Goal: Task Accomplishment & Management: Complete application form

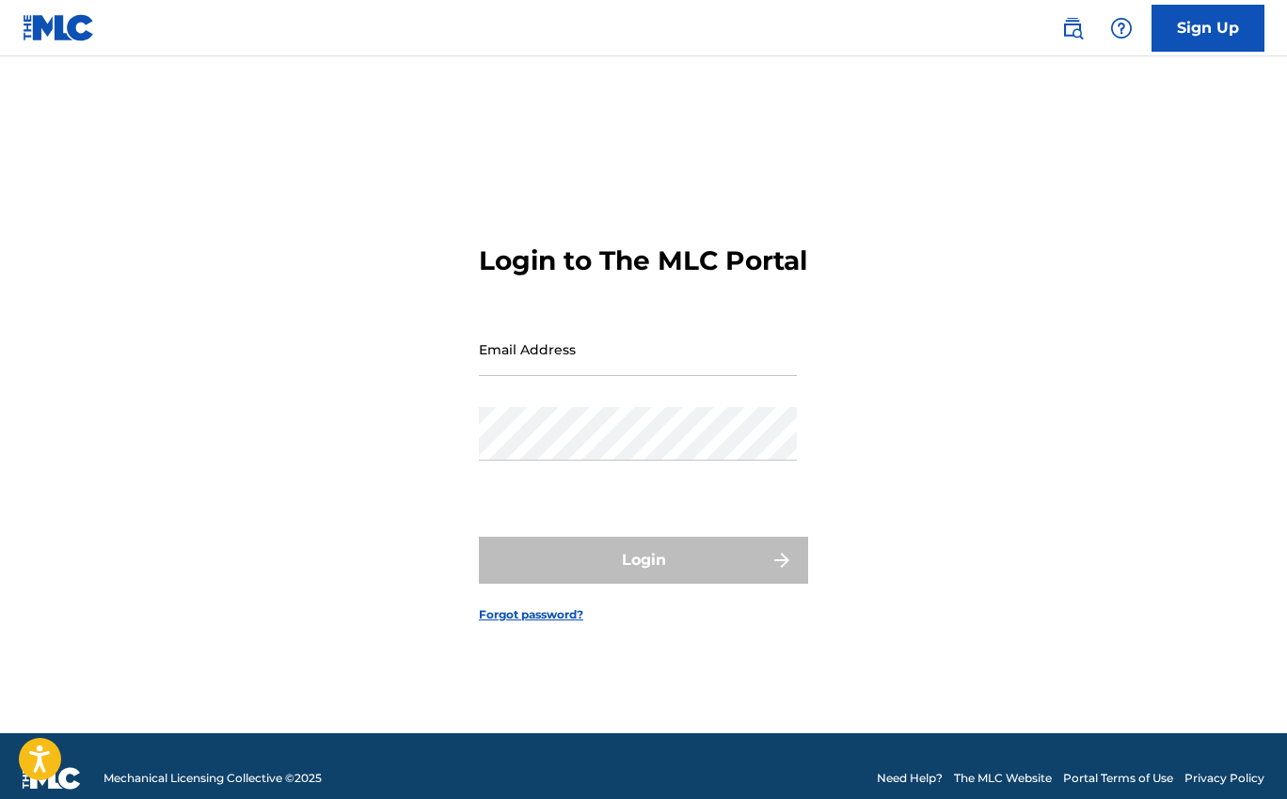
click at [654, 396] on div "Email Address" at bounding box center [638, 365] width 318 height 85
click at [643, 373] on input "Email Address" at bounding box center [638, 350] width 318 height 54
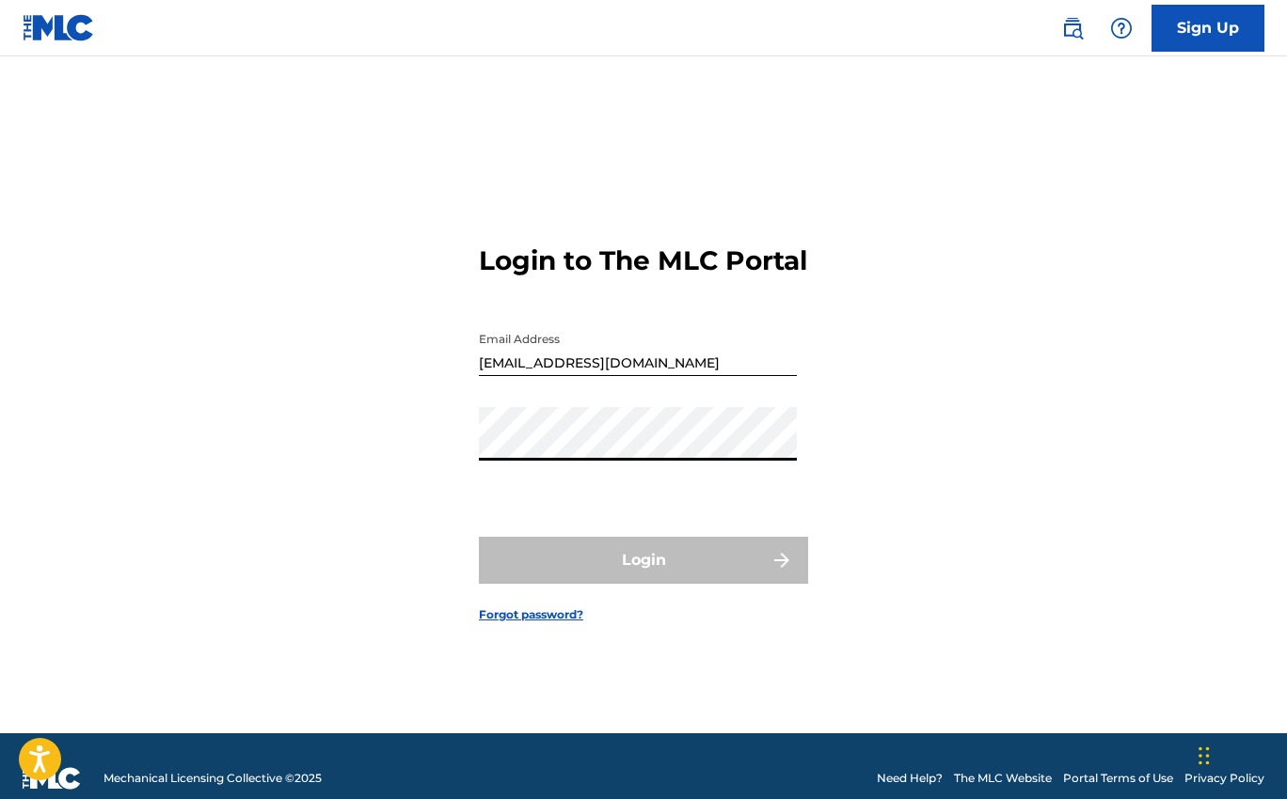
type input "[EMAIL_ADDRESS][DOMAIN_NAME]"
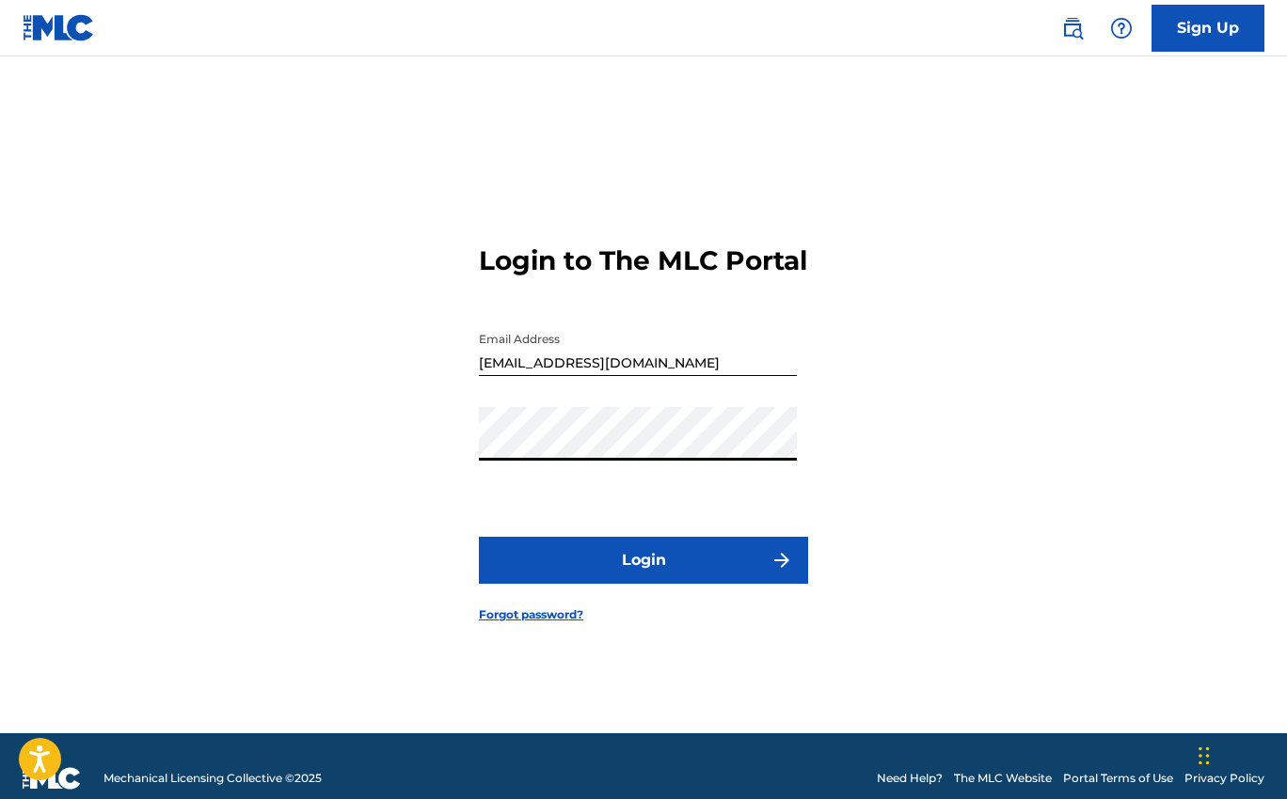
click at [641, 560] on button "Login" at bounding box center [643, 560] width 329 height 47
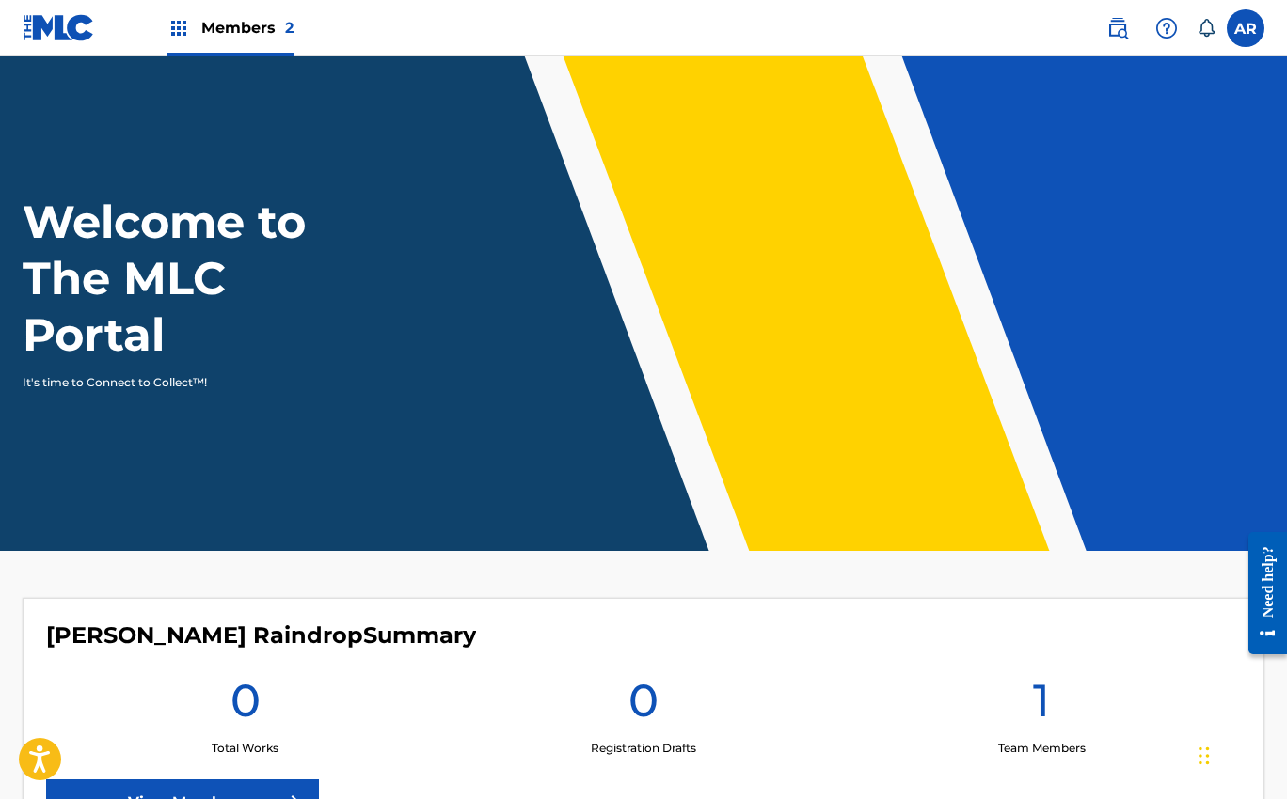
click at [185, 27] on img at bounding box center [178, 28] width 23 height 23
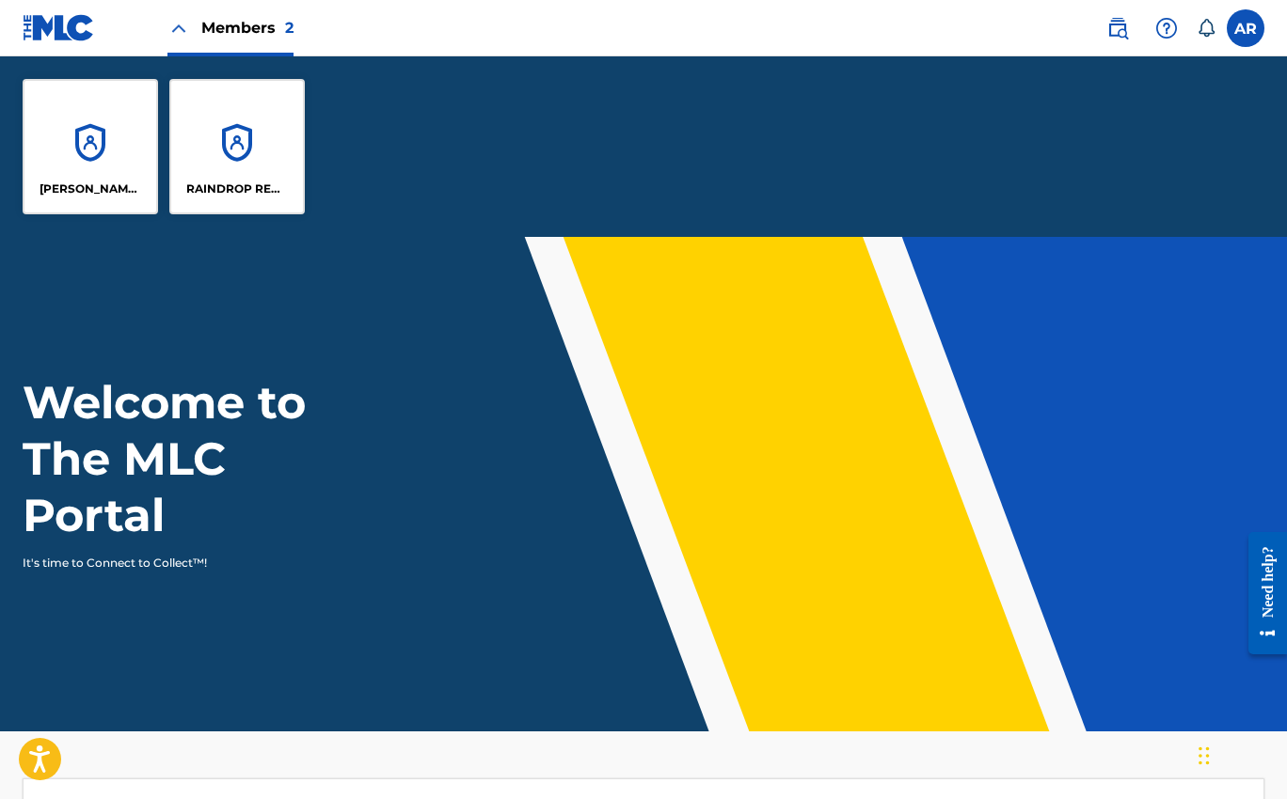
click at [184, 28] on img at bounding box center [178, 28] width 23 height 23
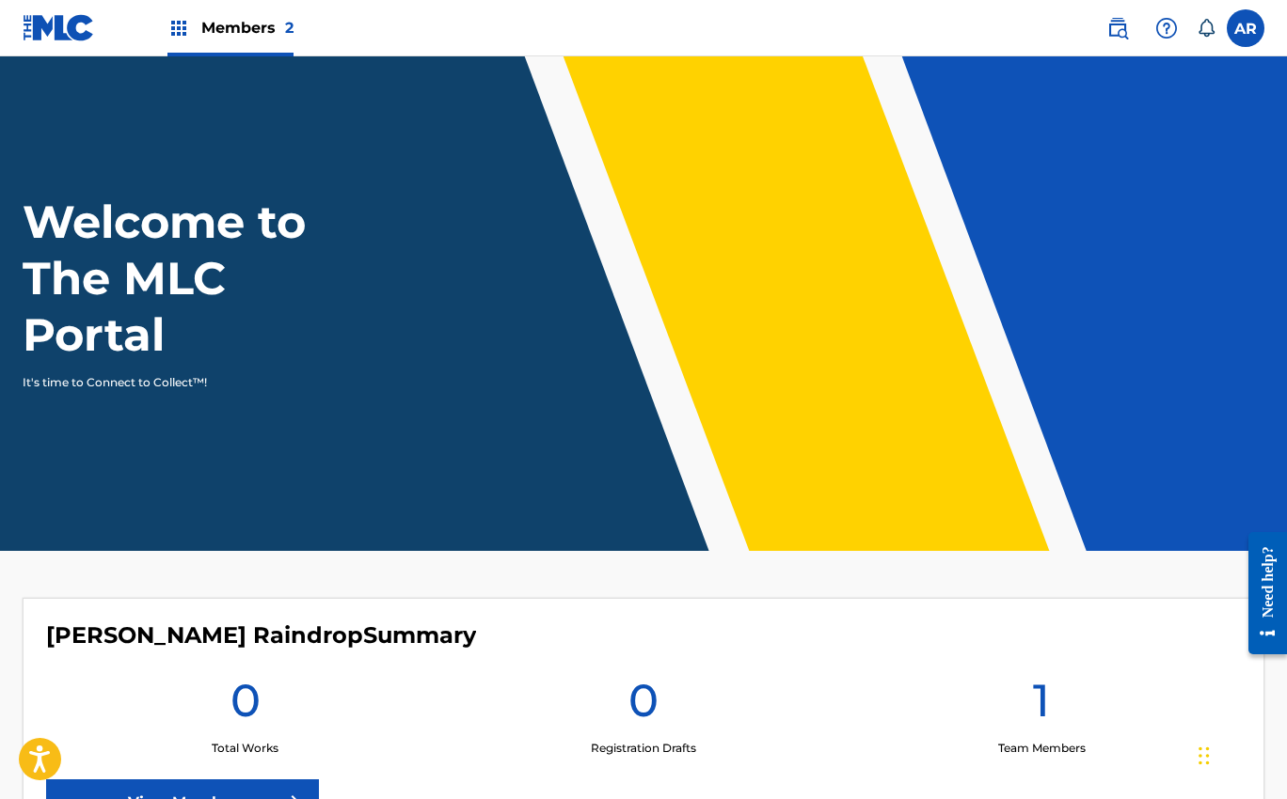
click at [1119, 35] on img at bounding box center [1117, 28] width 23 height 23
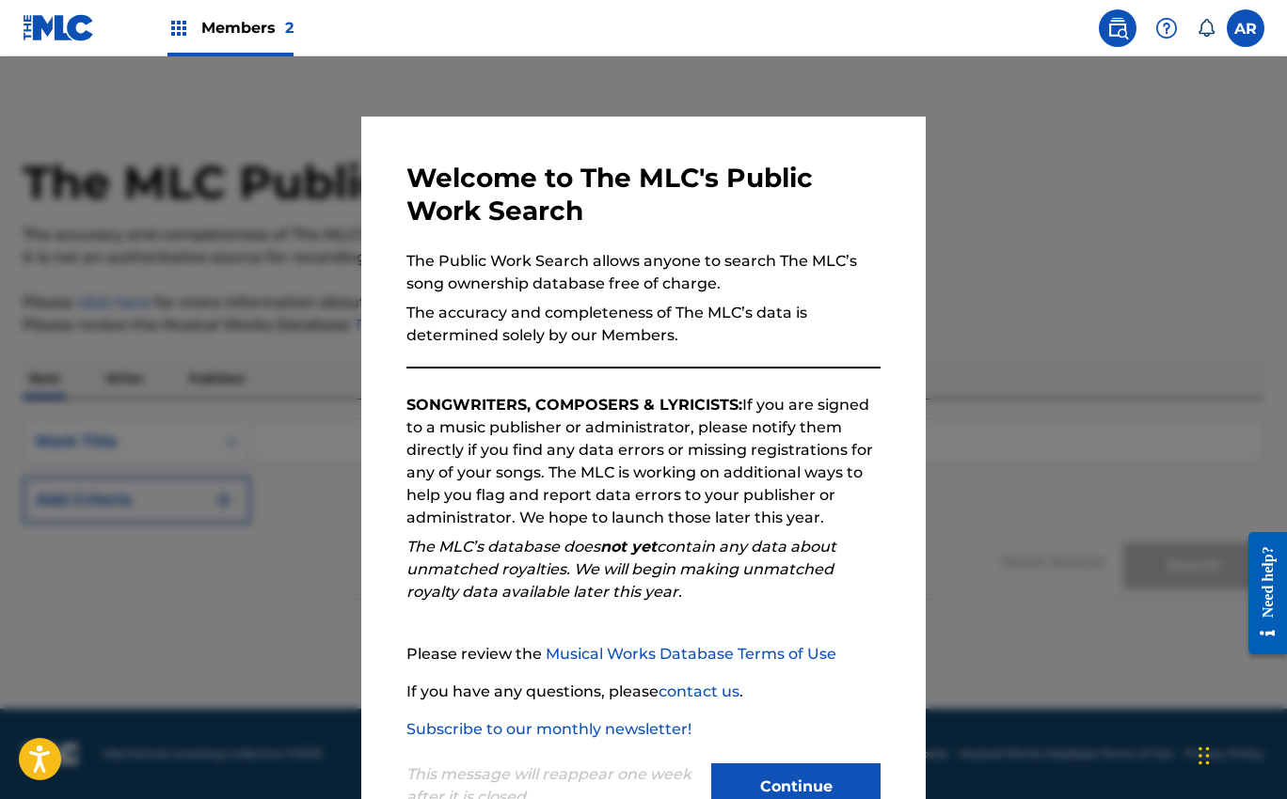
scroll to position [61, 0]
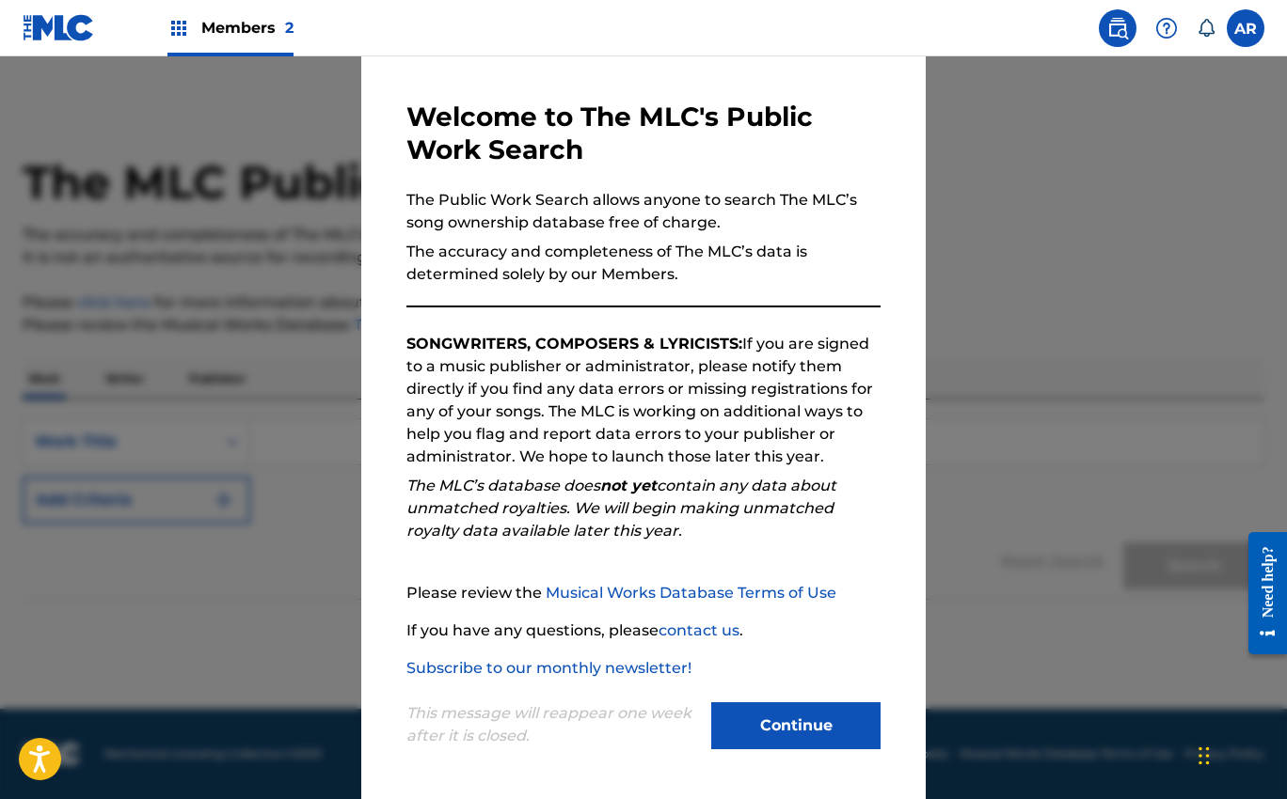
click at [808, 730] on button "Continue" at bounding box center [795, 726] width 169 height 47
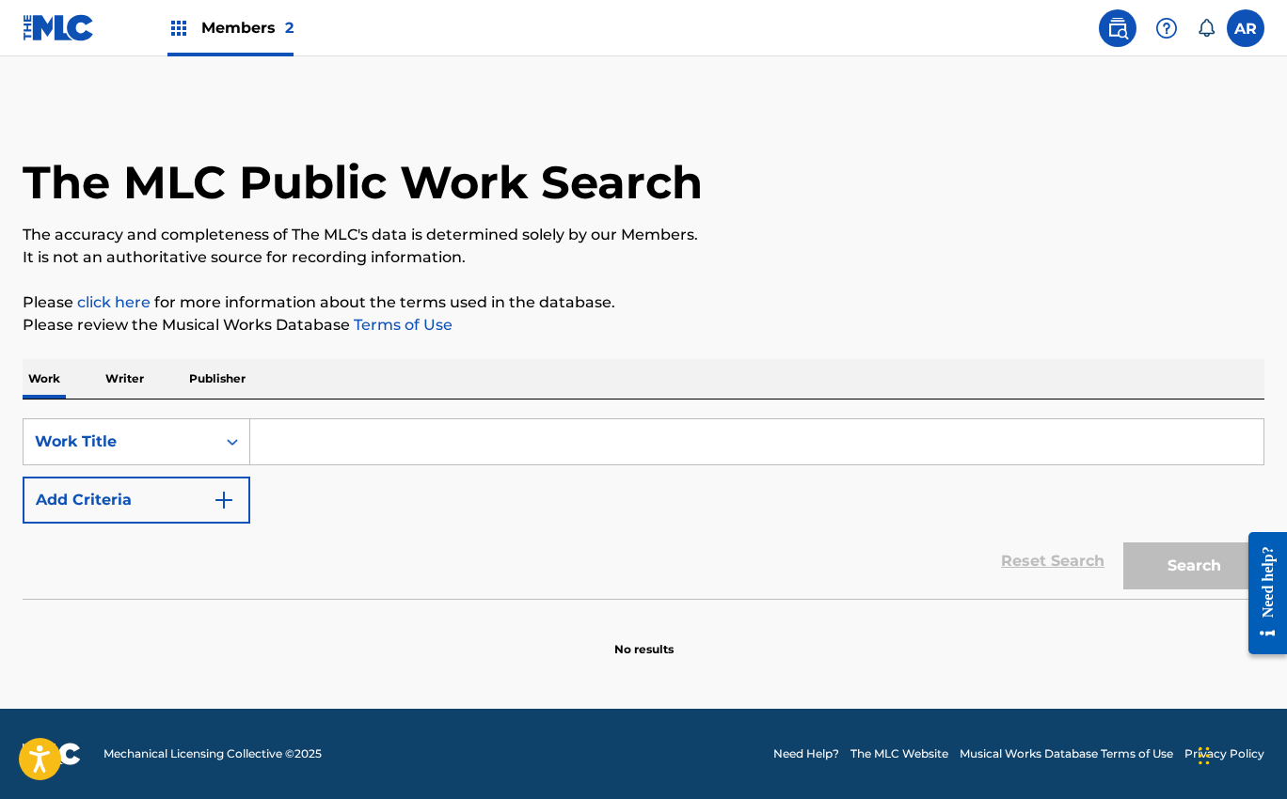
click at [323, 445] on input "Search Form" at bounding box center [756, 441] width 1013 height 45
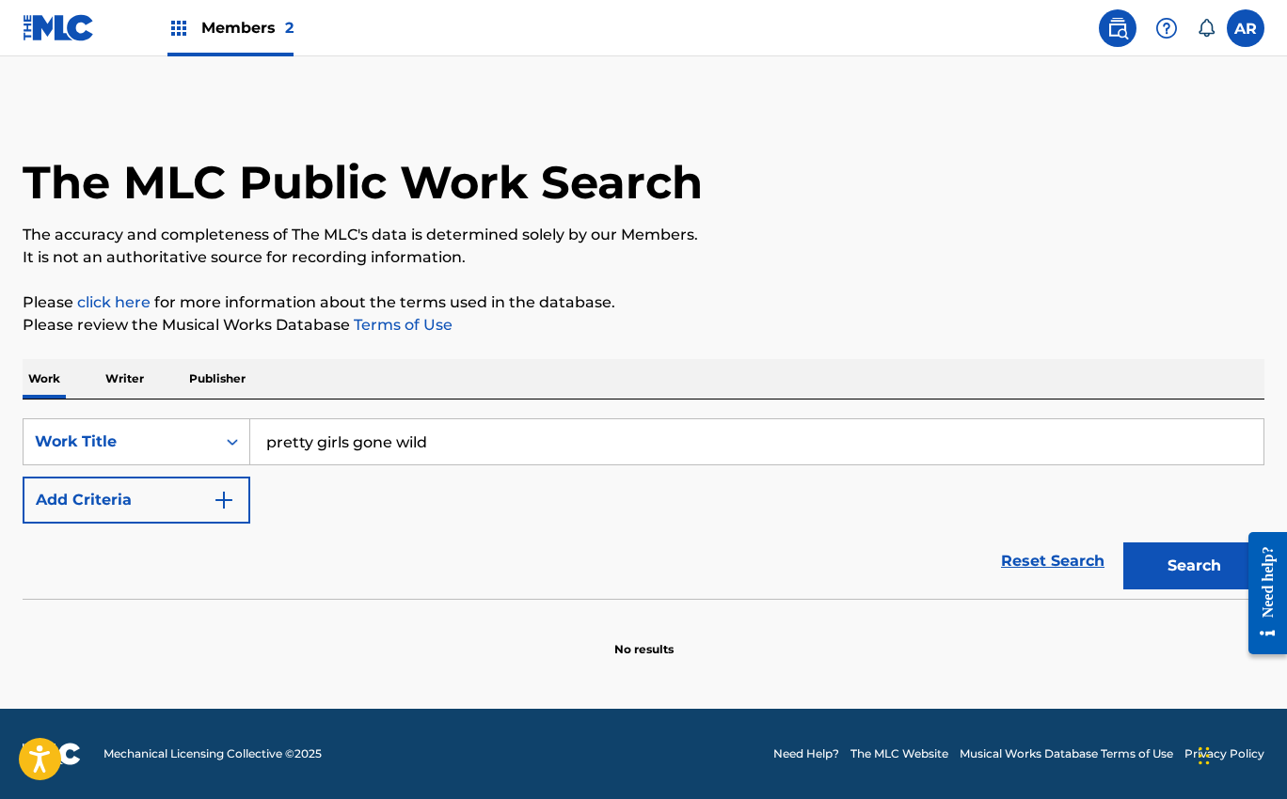
type input "pretty girls gone wild"
click at [1166, 571] on button "Search" at bounding box center [1193, 566] width 141 height 47
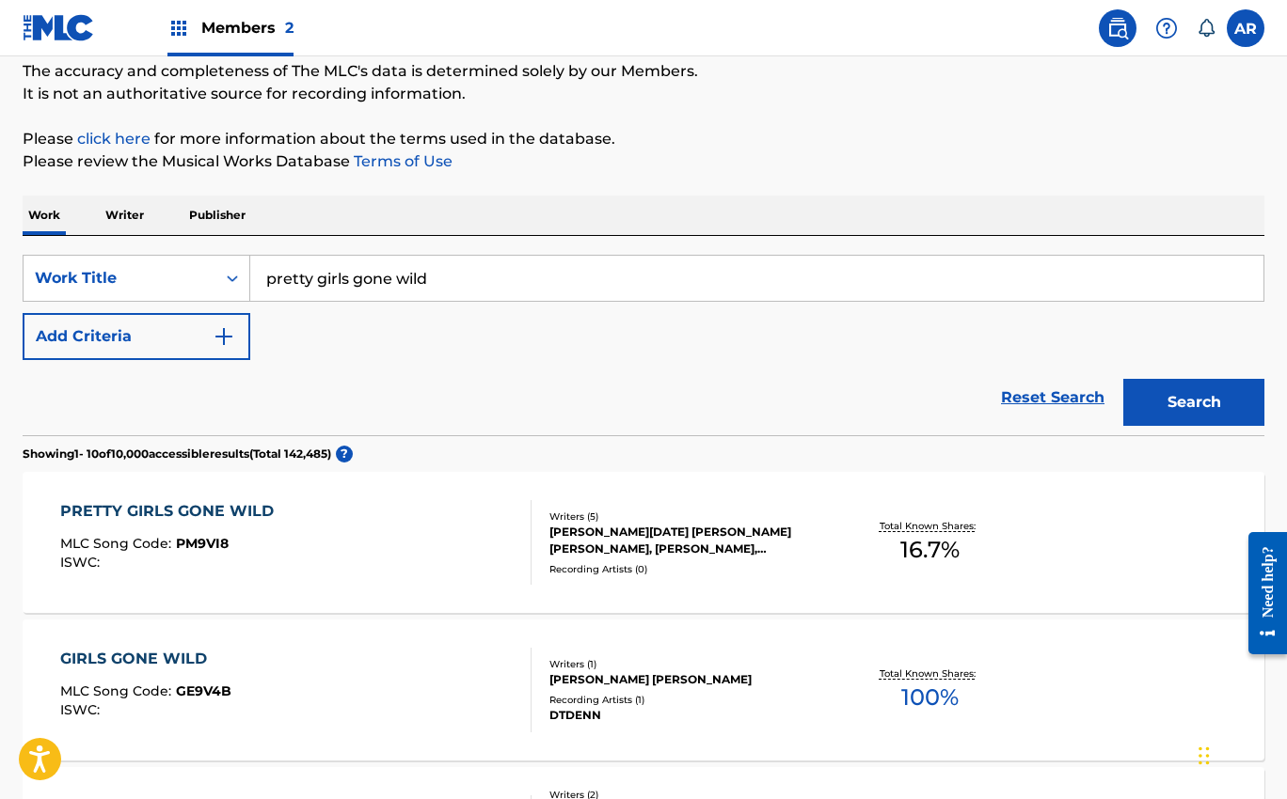
scroll to position [179, 0]
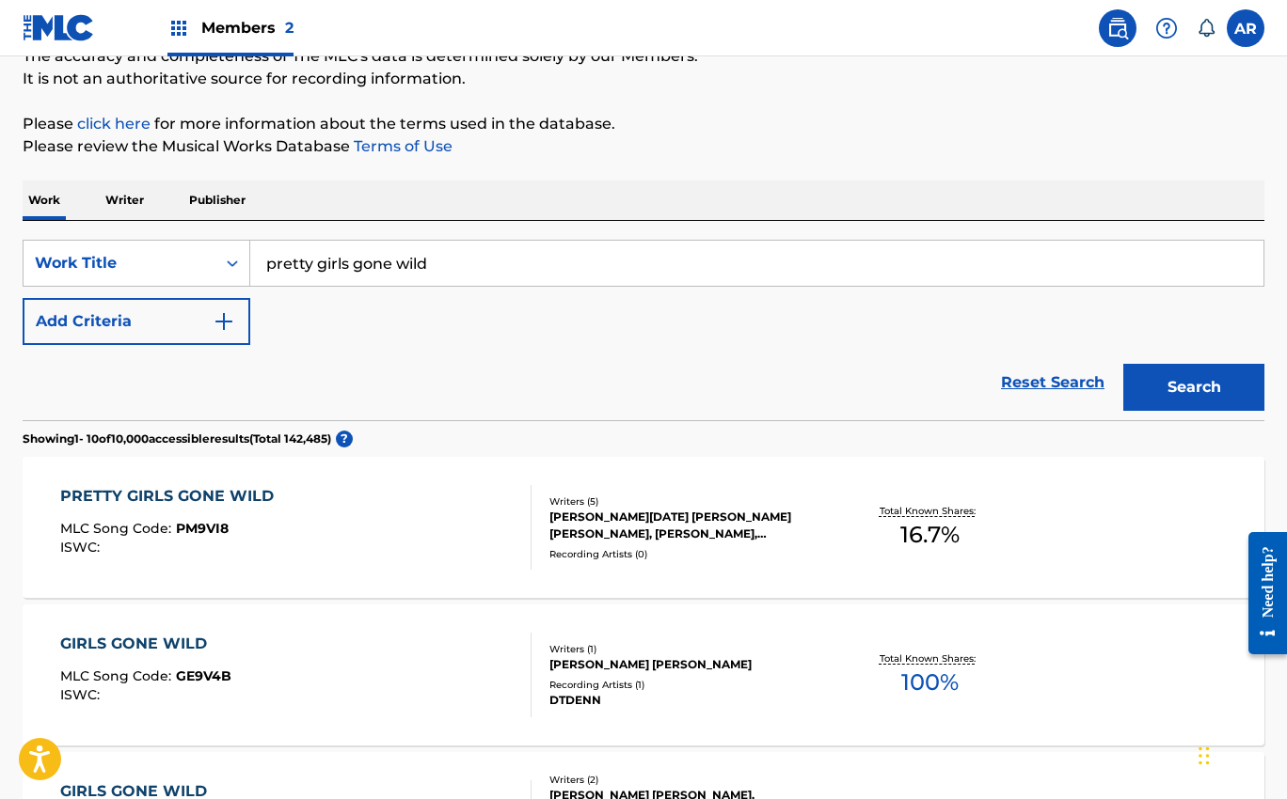
click at [604, 528] on div "[PERSON_NAME][DATE] [PERSON_NAME] [PERSON_NAME], [PERSON_NAME], [PERSON_NAME] […" at bounding box center [687, 526] width 277 height 34
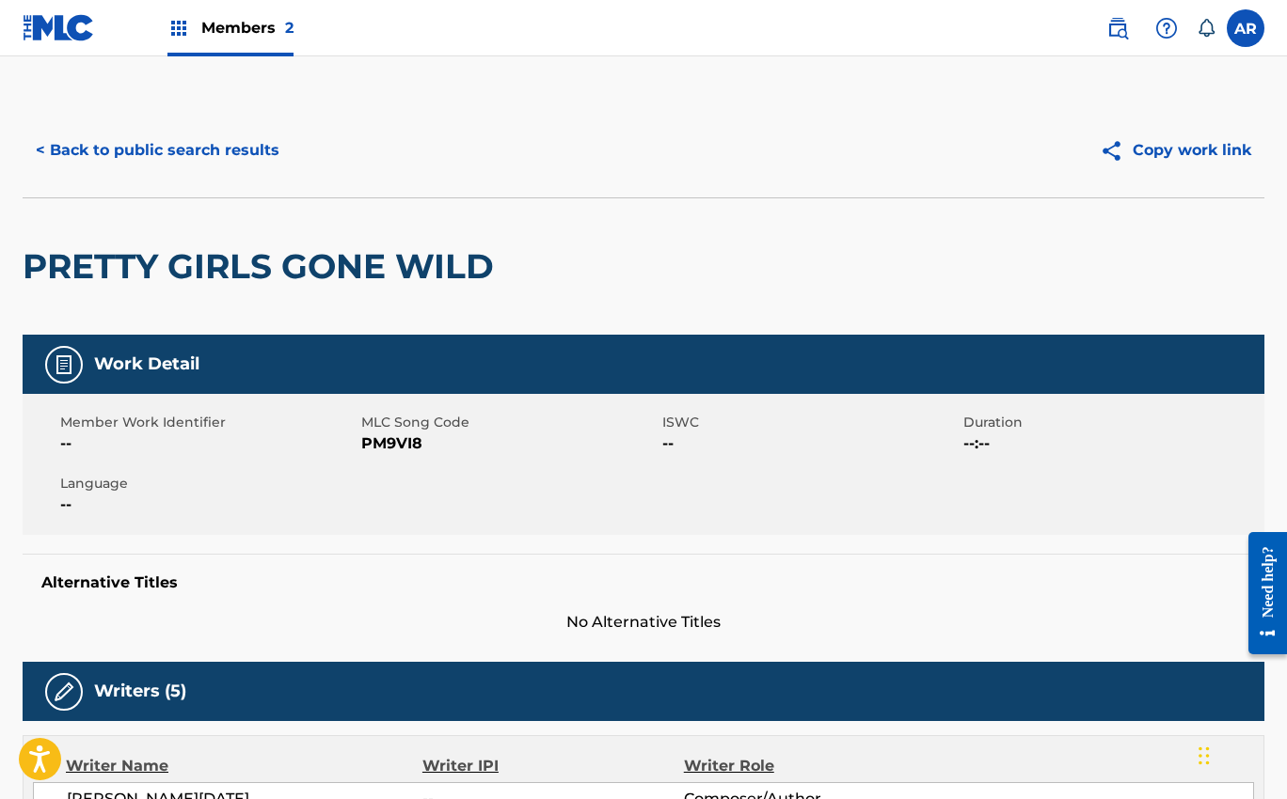
click at [208, 157] on button "< Back to public search results" at bounding box center [158, 150] width 270 height 47
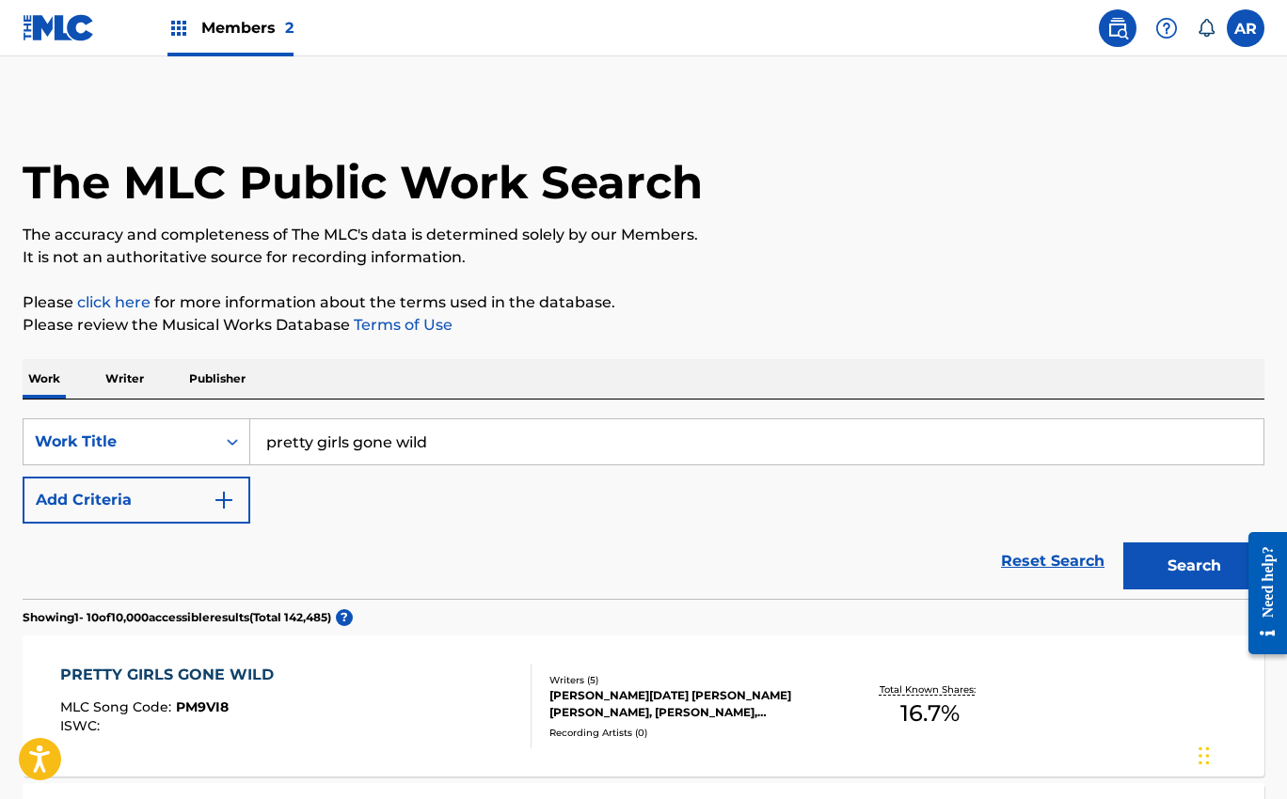
click at [1248, 24] on label at bounding box center [1245, 28] width 38 height 38
click at [1245, 28] on input "AR [PERSON_NAME] [EMAIL_ADDRESS][DOMAIN_NAME] Notification Preferences Profile …" at bounding box center [1245, 28] width 0 height 0
click at [1248, 26] on div "AR AR [PERSON_NAME] [EMAIL_ADDRESS][DOMAIN_NAME] Notification Preferences Profi…" at bounding box center [1245, 28] width 38 height 38
click at [179, 24] on img at bounding box center [178, 28] width 23 height 23
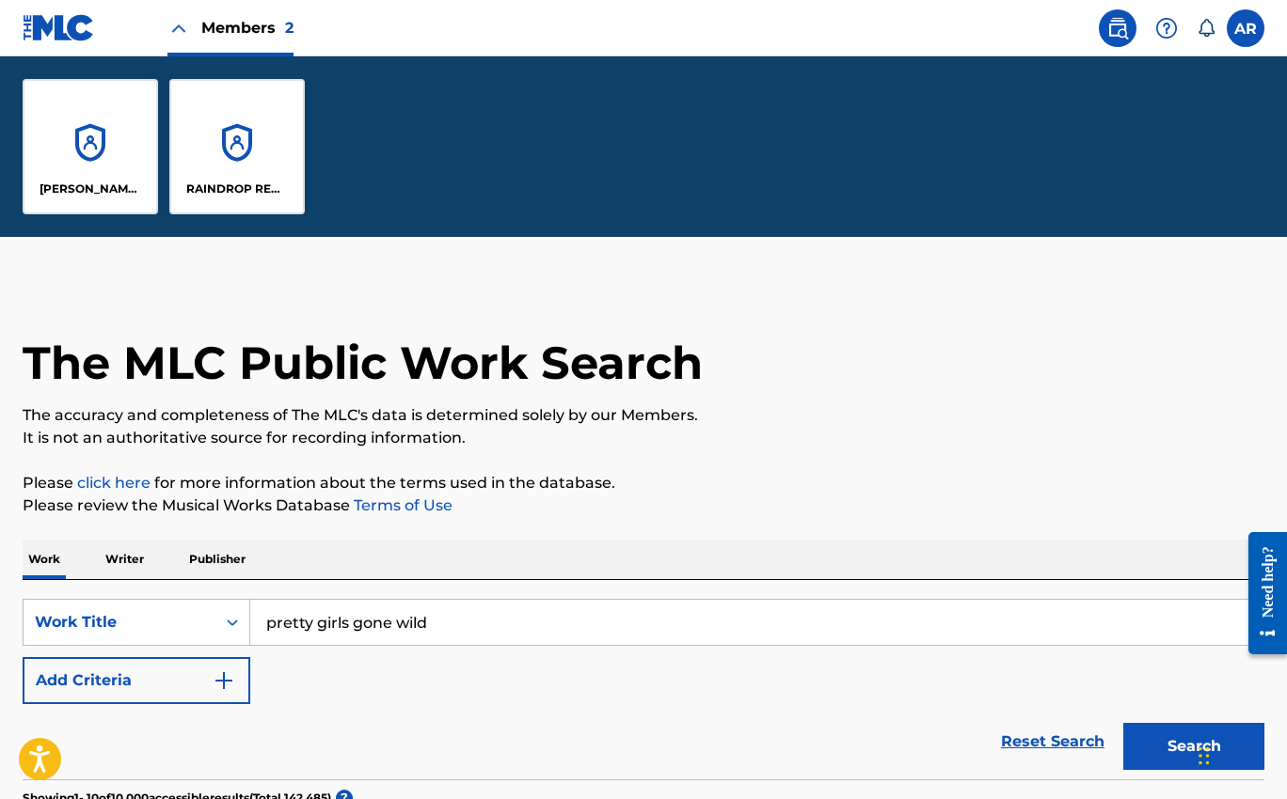
click at [220, 137] on div "RAINDROP RECORDINGS LLC" at bounding box center [236, 146] width 135 height 135
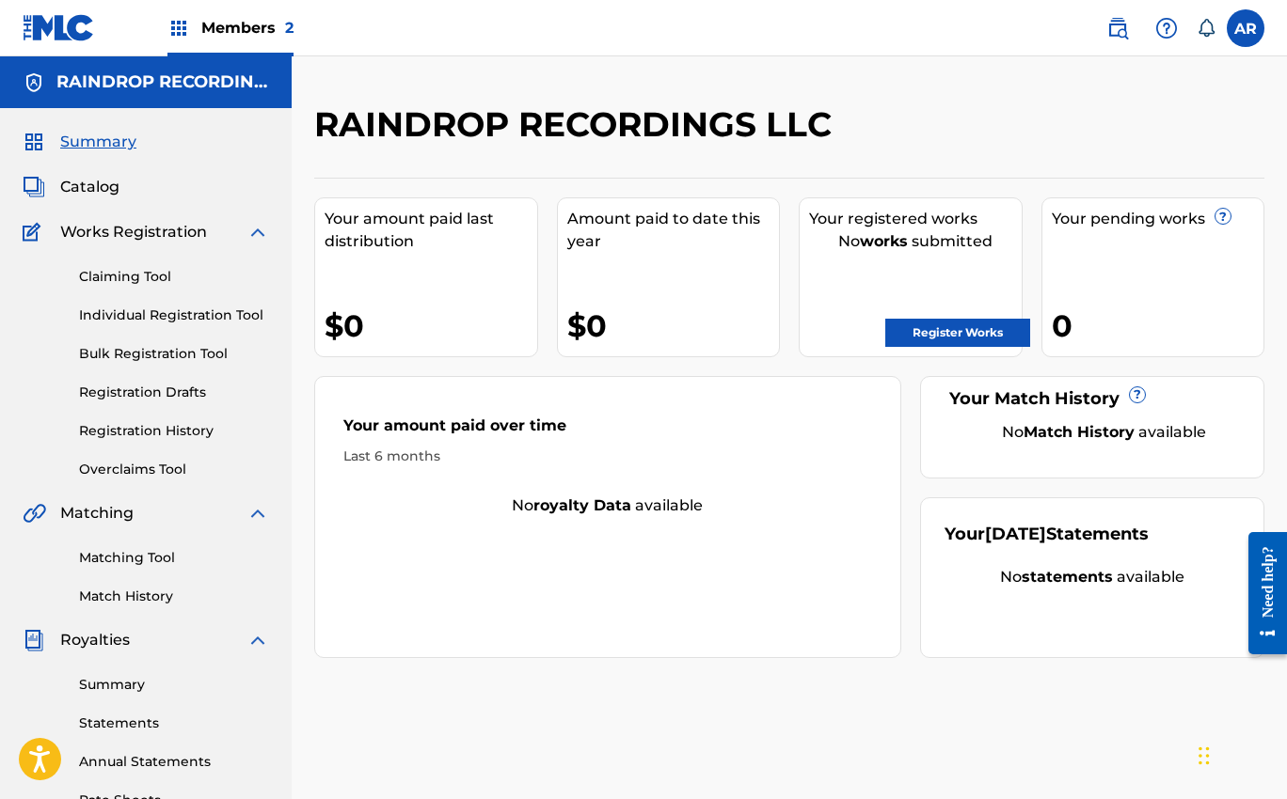
click at [147, 281] on link "Claiming Tool" at bounding box center [174, 277] width 190 height 20
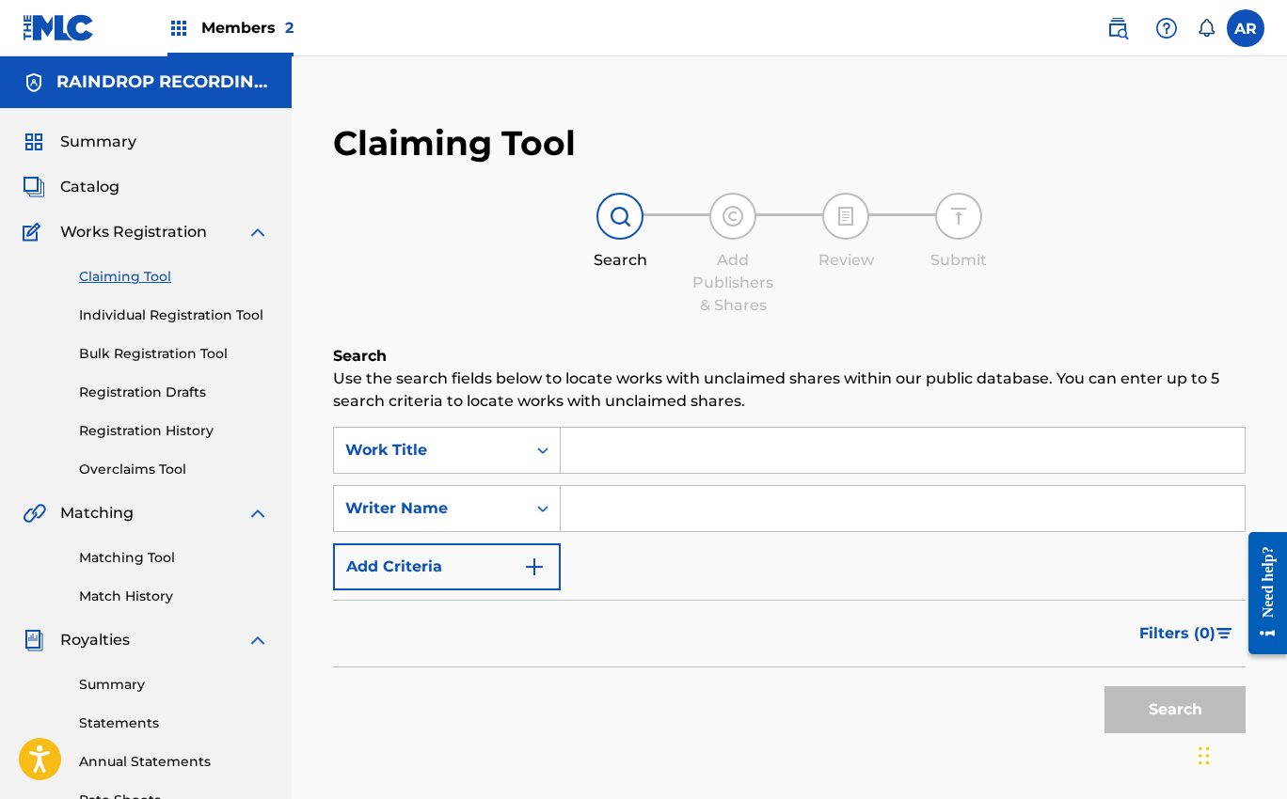
click at [609, 451] on input "Search Form" at bounding box center [903, 450] width 684 height 45
type input "pretty girls gone wild"
click at [1130, 702] on button "Search" at bounding box center [1174, 710] width 141 height 47
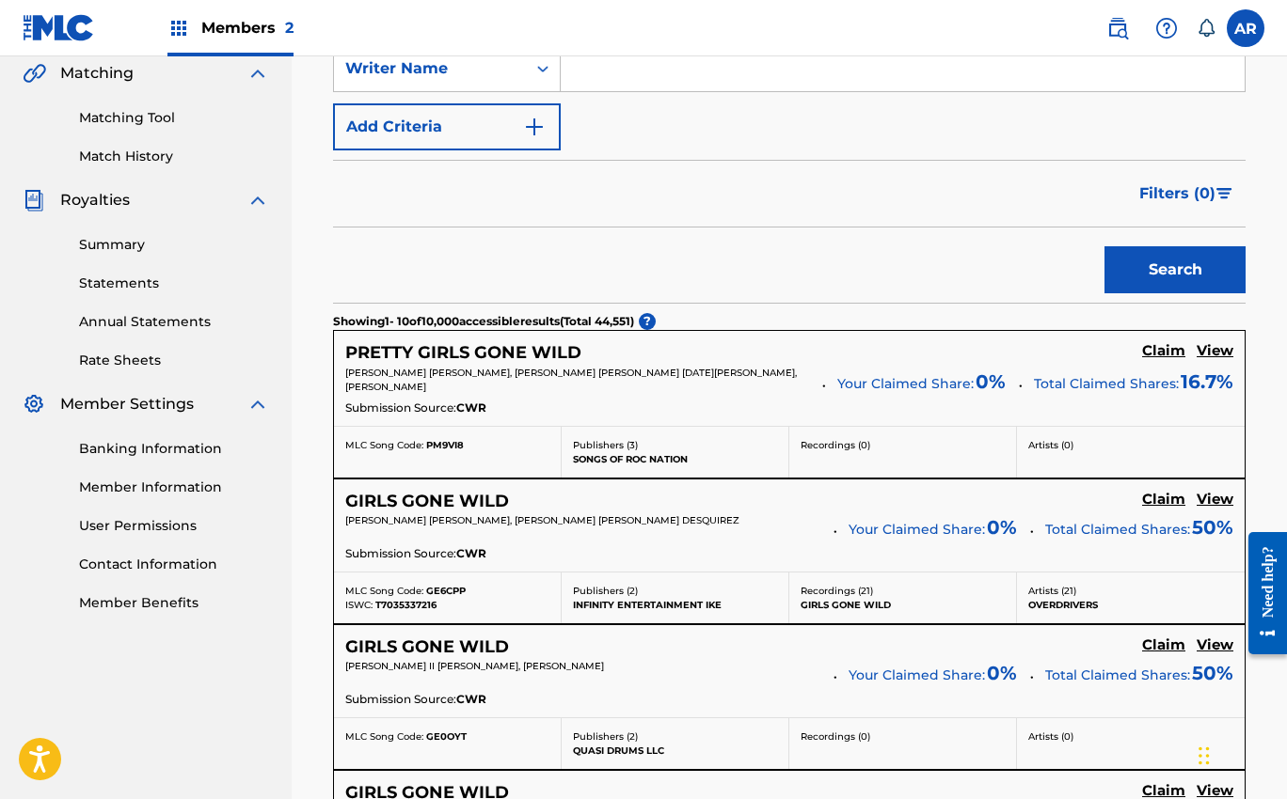
scroll to position [449, 0]
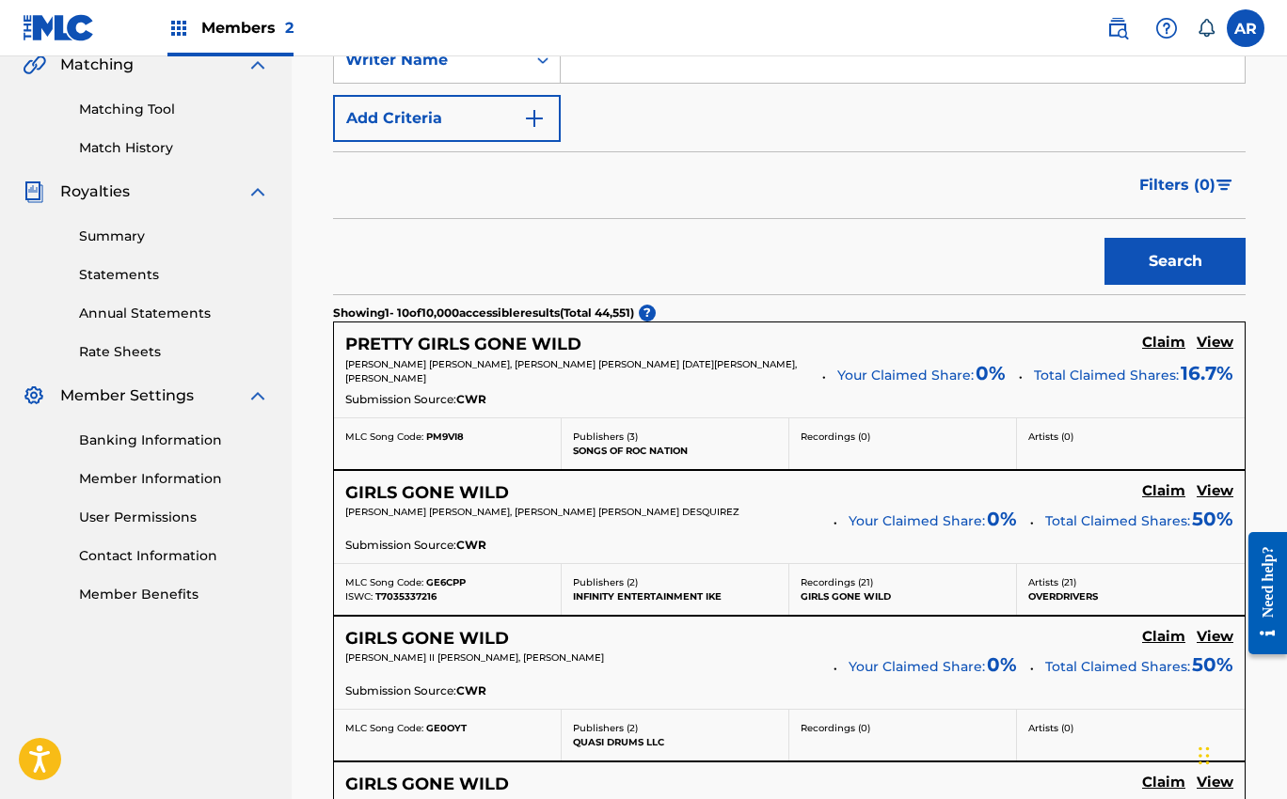
click at [549, 345] on h5 "PRETTY GIRLS GONE WILD" at bounding box center [463, 345] width 236 height 22
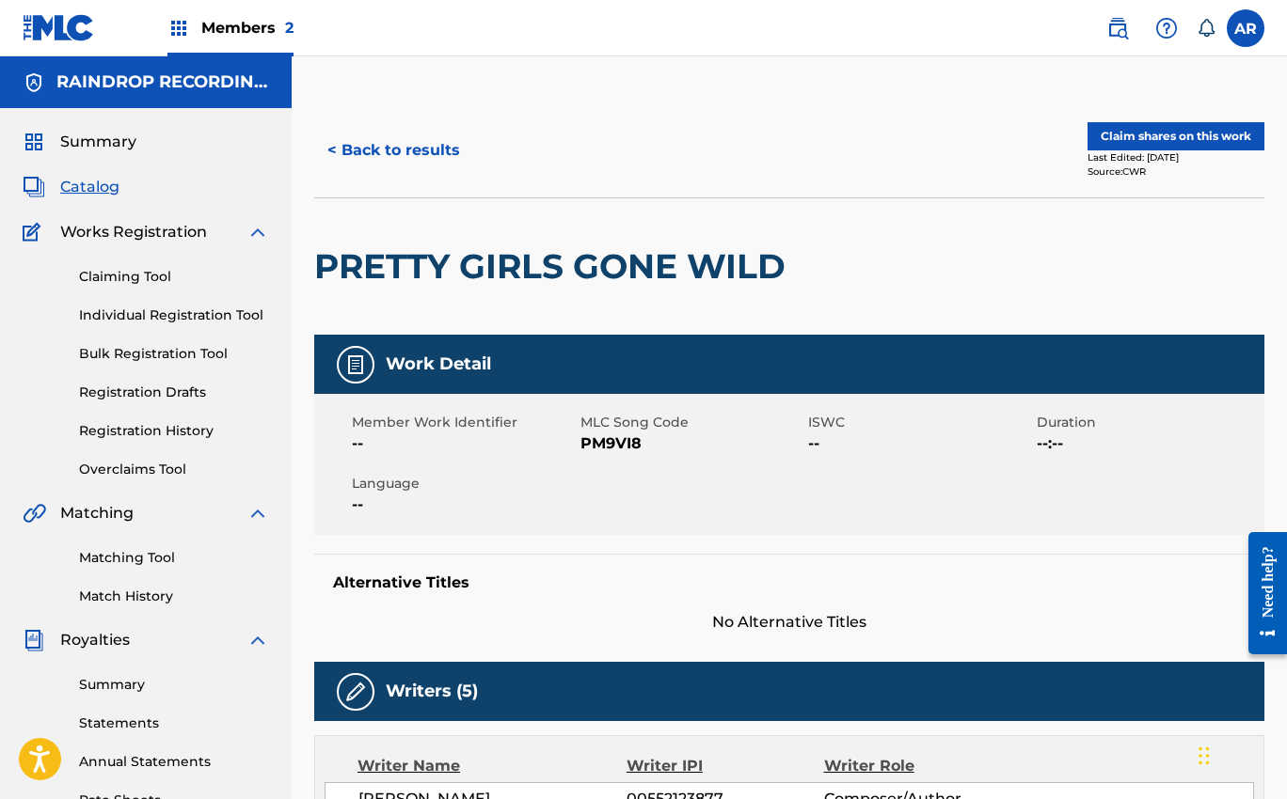
click at [1174, 136] on button "Claim shares on this work" at bounding box center [1175, 136] width 177 height 28
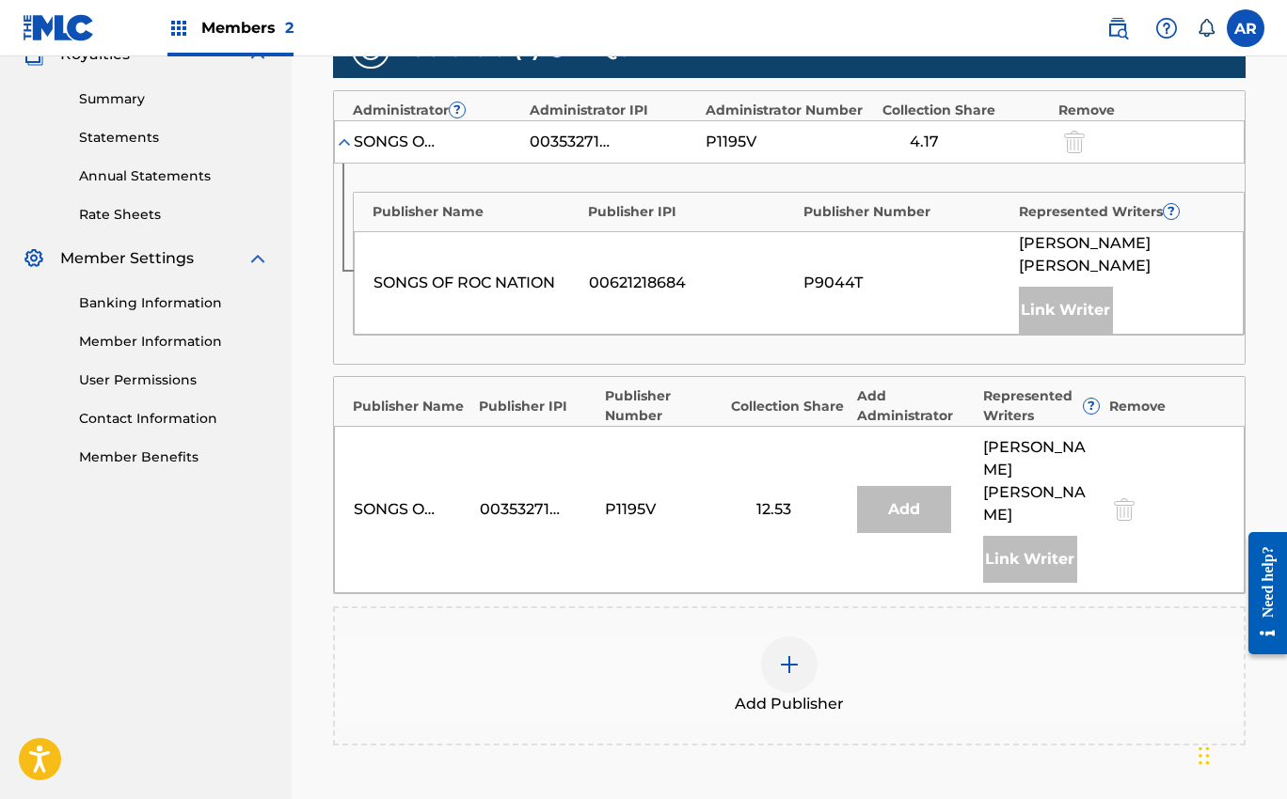
scroll to position [593, 0]
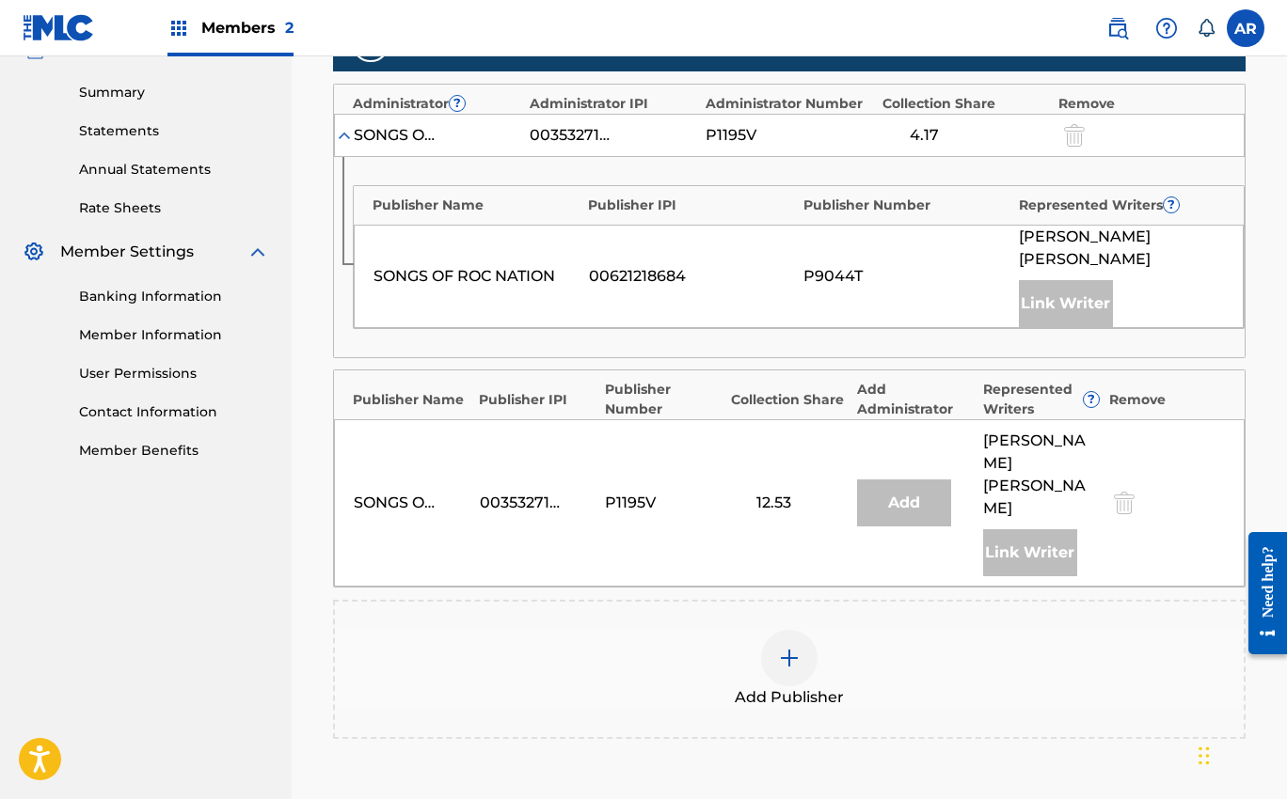
click at [349, 134] on img at bounding box center [344, 135] width 19 height 19
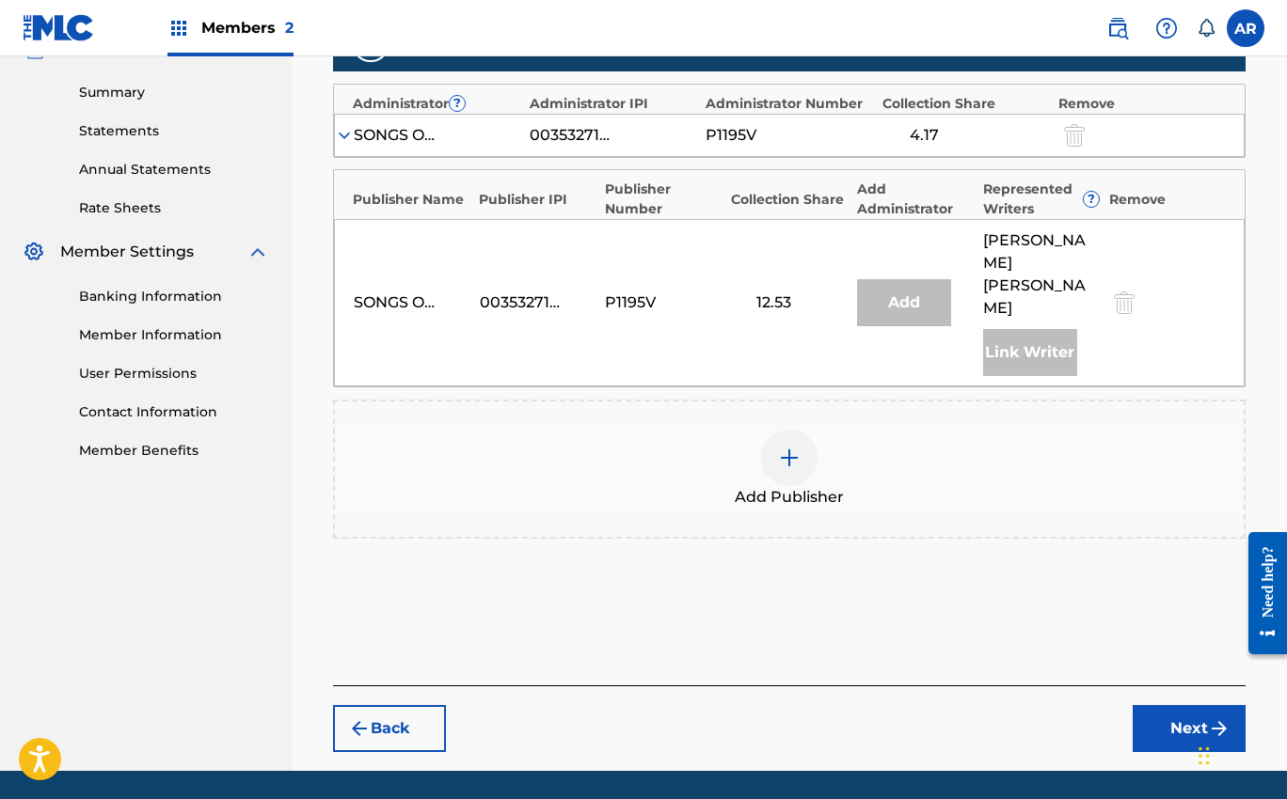
click at [792, 447] on div at bounding box center [789, 458] width 56 height 56
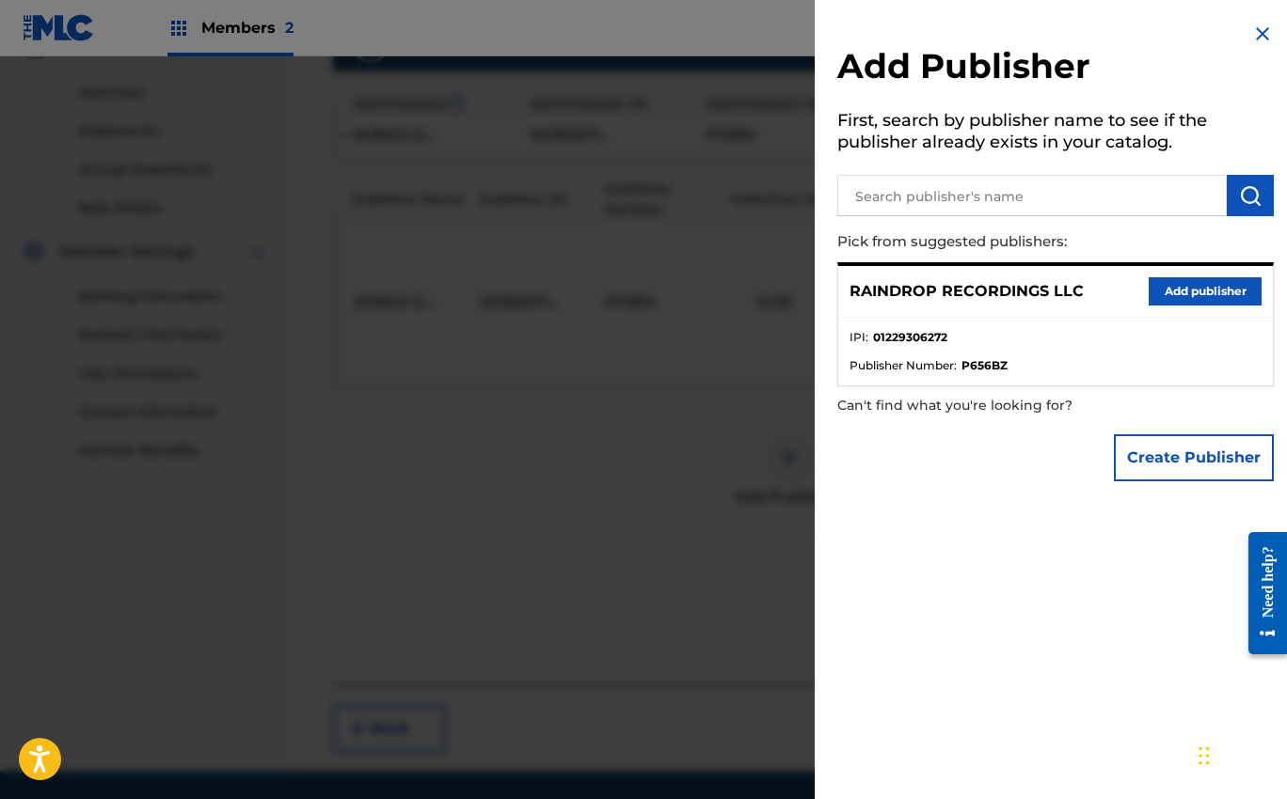
click at [1157, 290] on button "Add publisher" at bounding box center [1204, 291] width 113 height 28
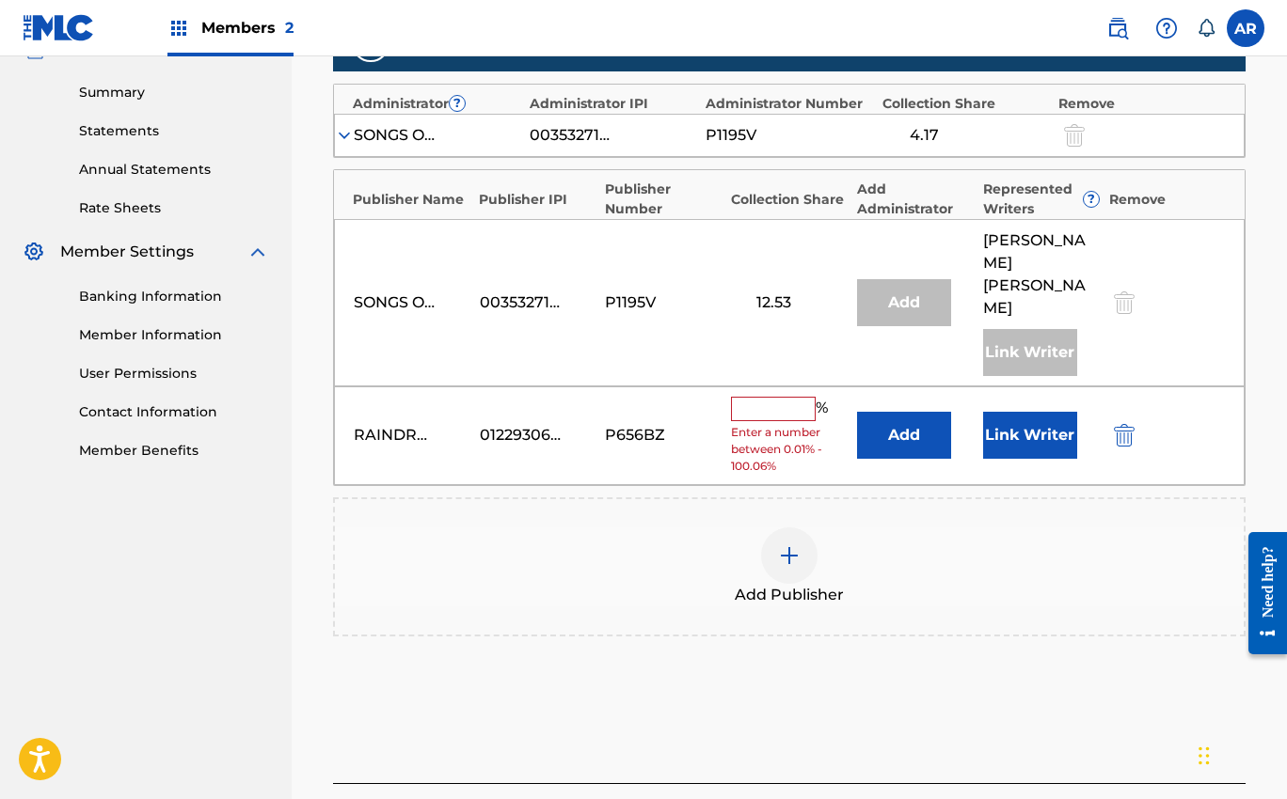
click at [356, 133] on div "SONGS OF UNIVERSAL, INC." at bounding box center [396, 135] width 85 height 23
click at [355, 134] on div "SONGS OF UNIVERSAL, INC." at bounding box center [396, 135] width 85 height 23
click at [339, 136] on img at bounding box center [344, 135] width 19 height 19
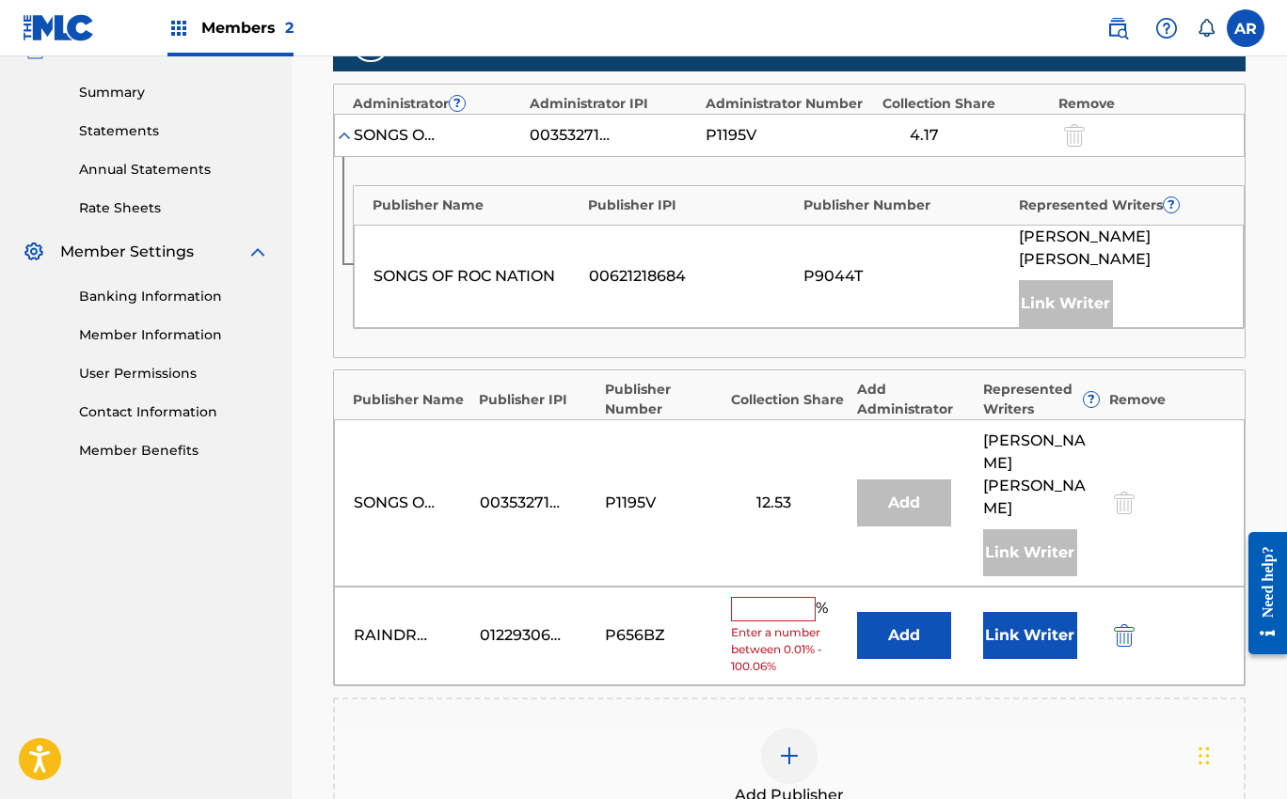
click at [345, 137] on img at bounding box center [344, 135] width 19 height 19
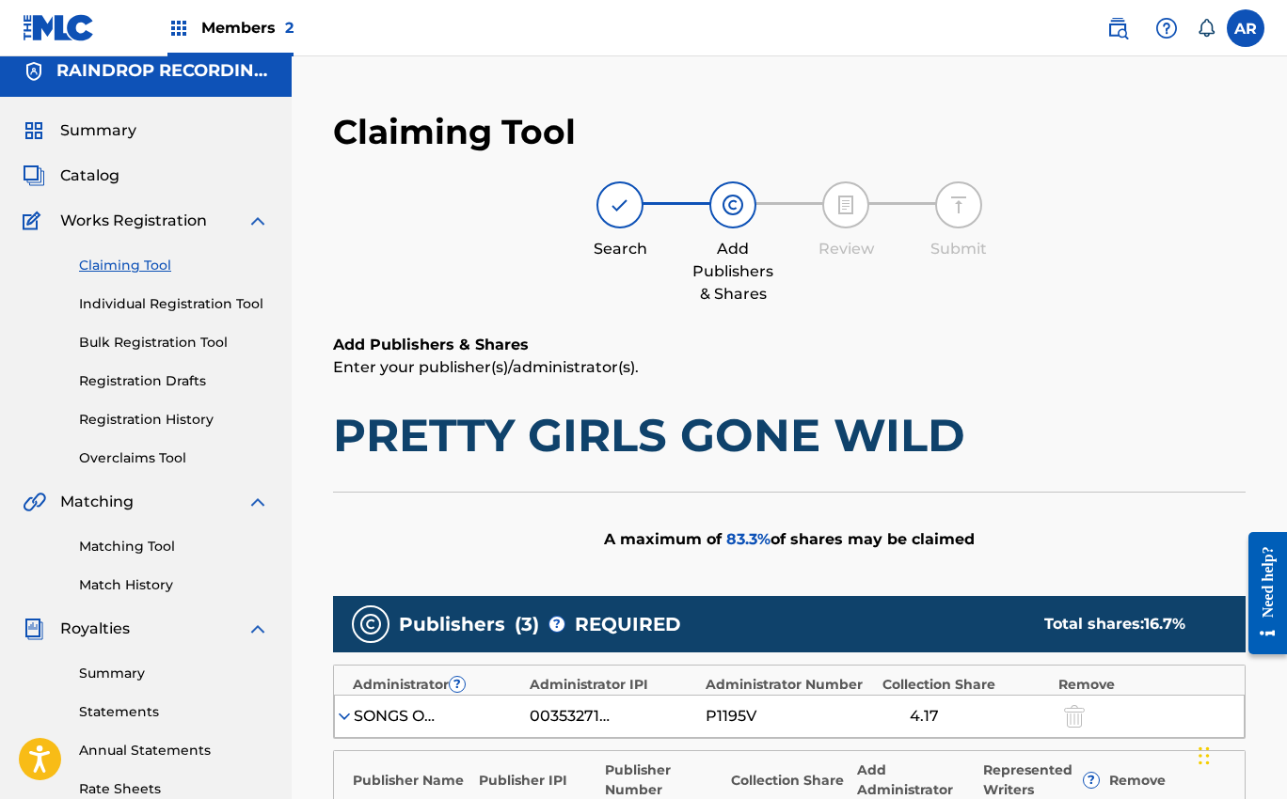
scroll to position [0, 0]
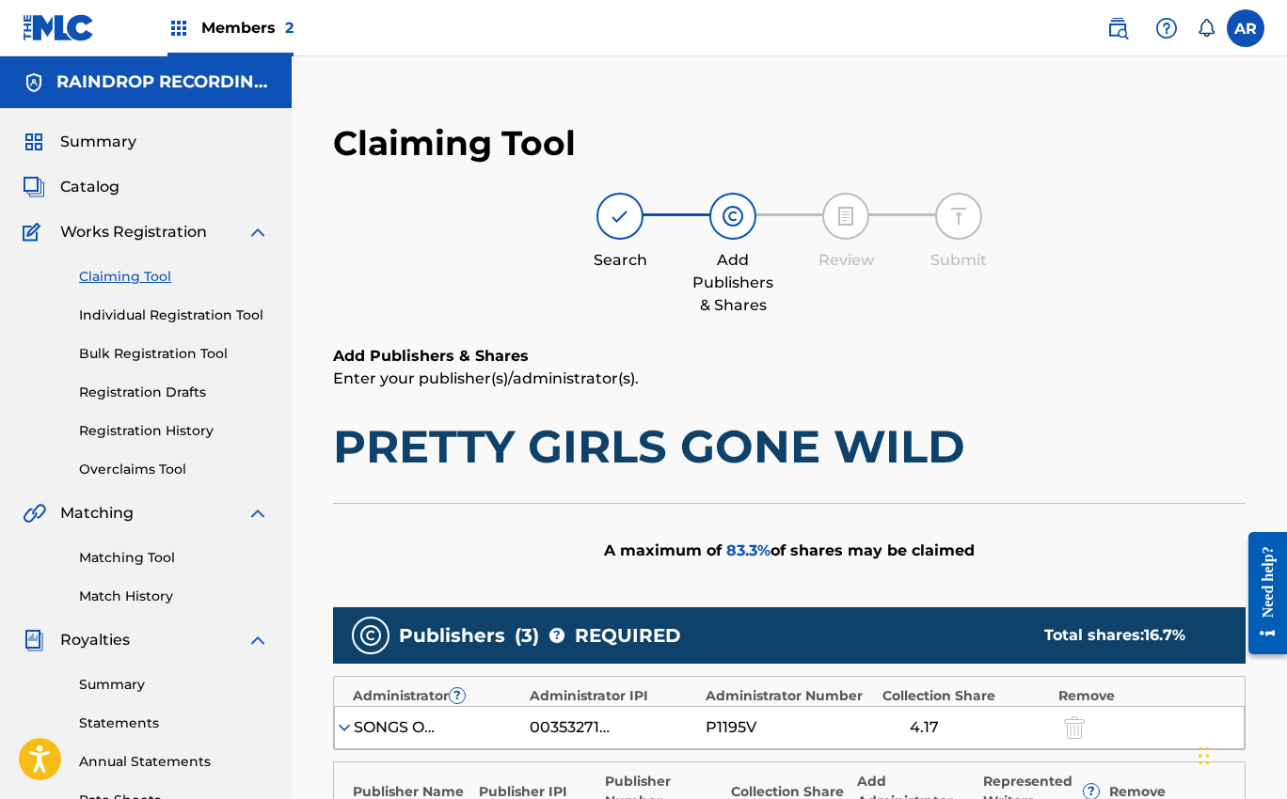
click at [174, 316] on link "Individual Registration Tool" at bounding box center [174, 316] width 190 height 20
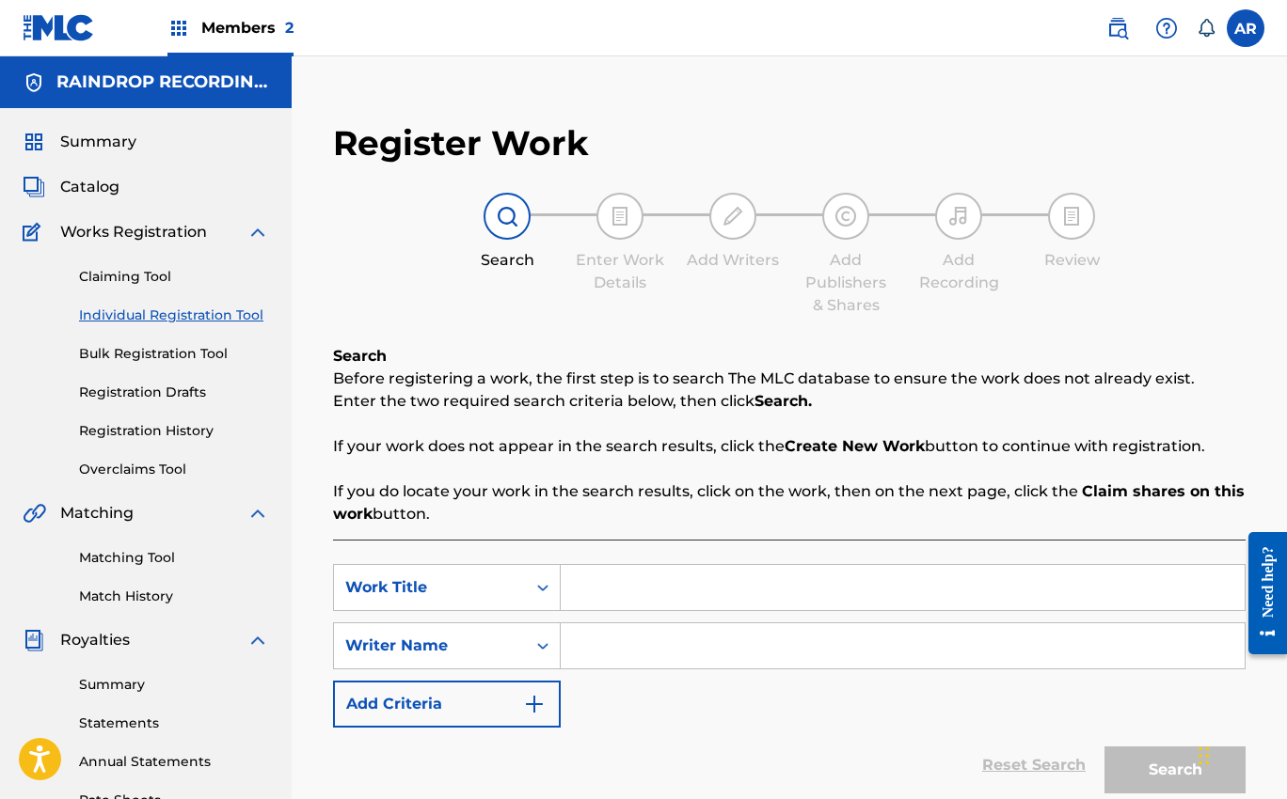
click at [145, 278] on link "Claiming Tool" at bounding box center [174, 277] width 190 height 20
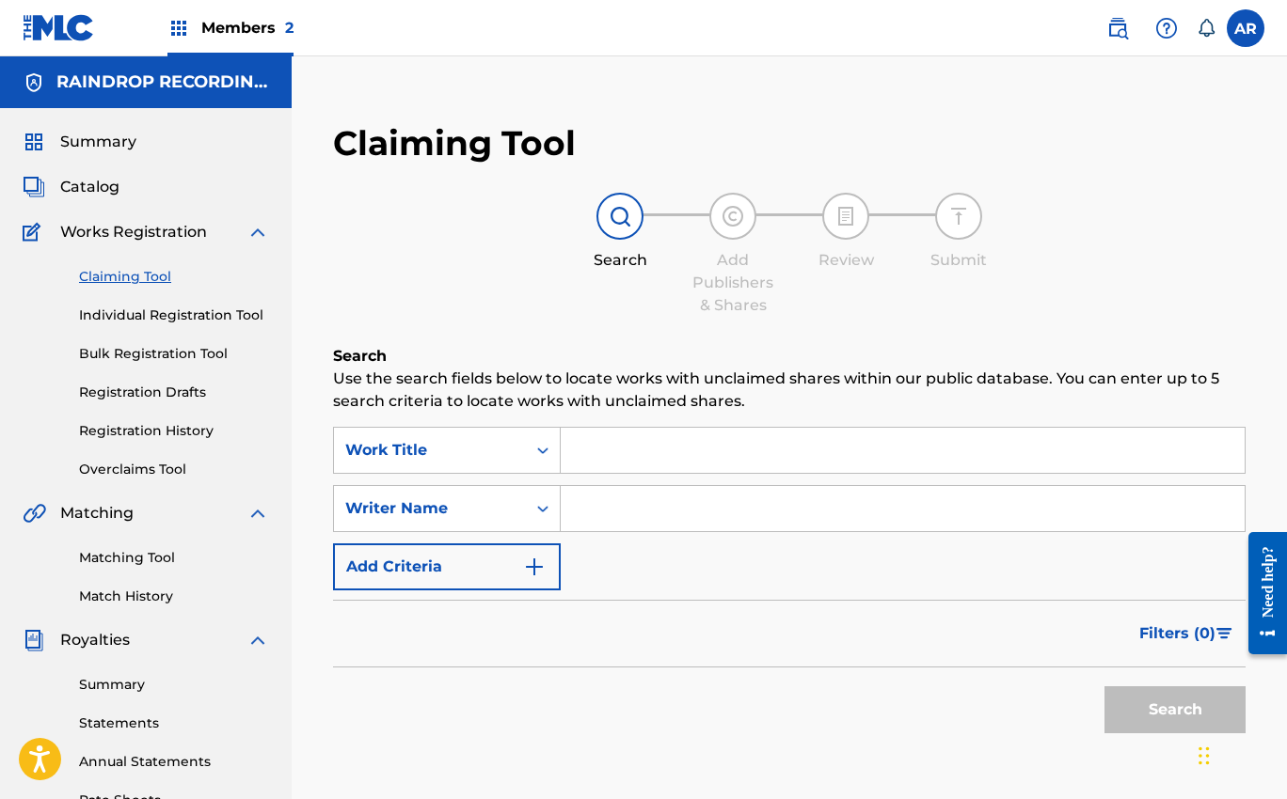
click at [609, 447] on input "Search Form" at bounding box center [903, 450] width 684 height 45
type input "pretty girls gone wild"
click at [1150, 711] on button "Search" at bounding box center [1174, 710] width 141 height 47
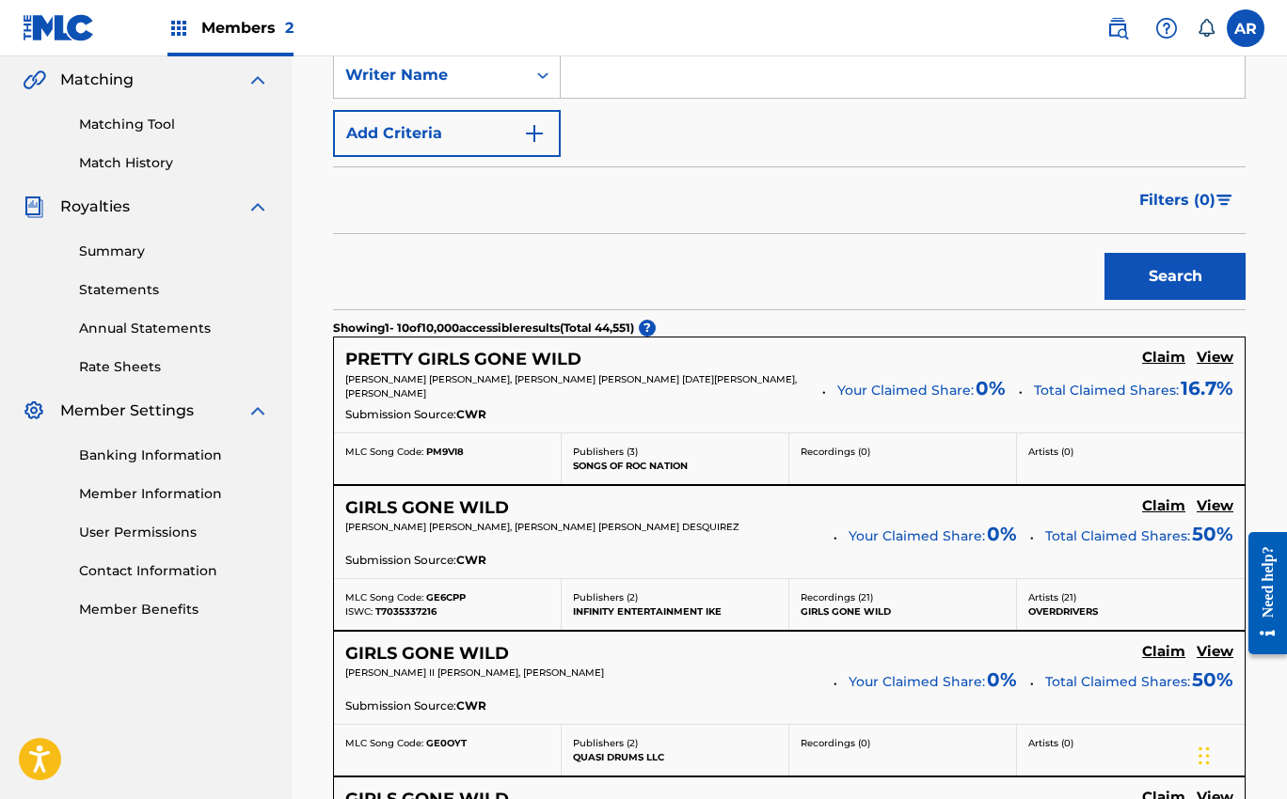
scroll to position [439, 0]
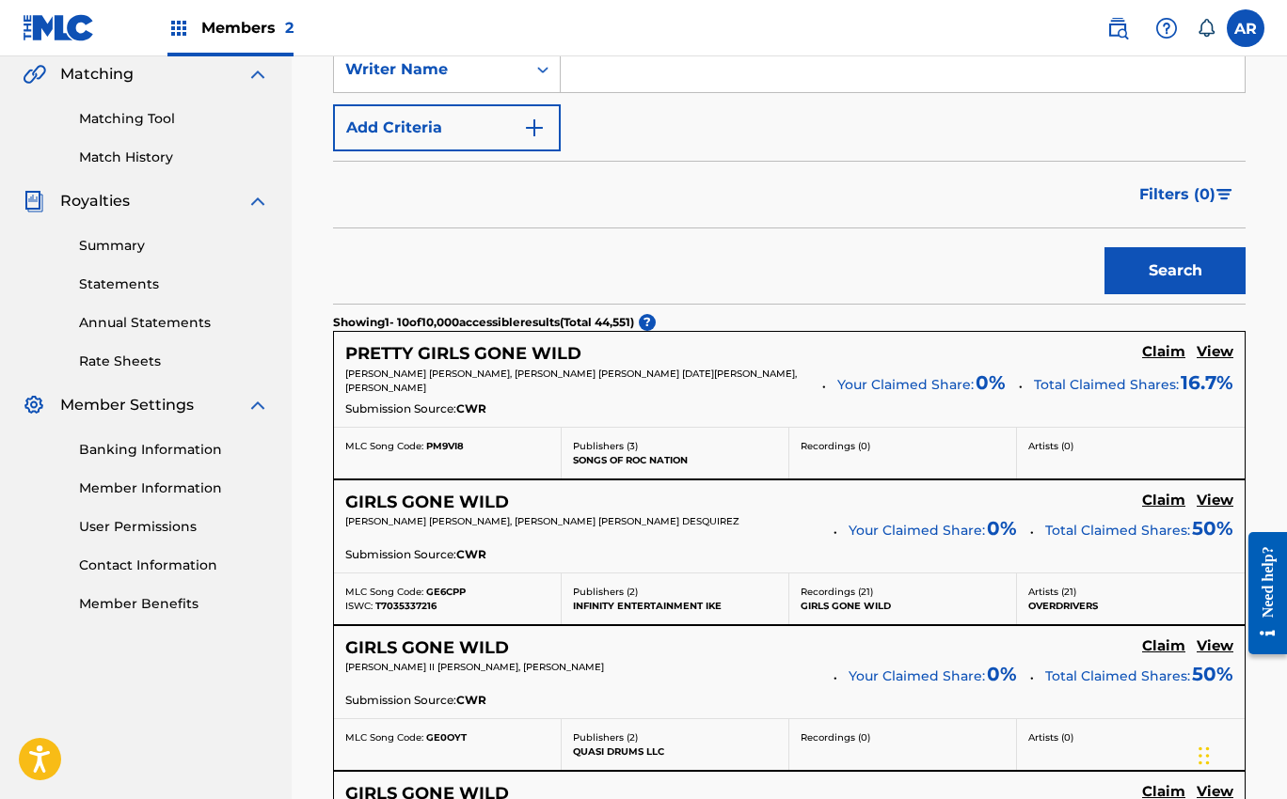
click at [1157, 353] on h5 "Claim" at bounding box center [1163, 352] width 43 height 18
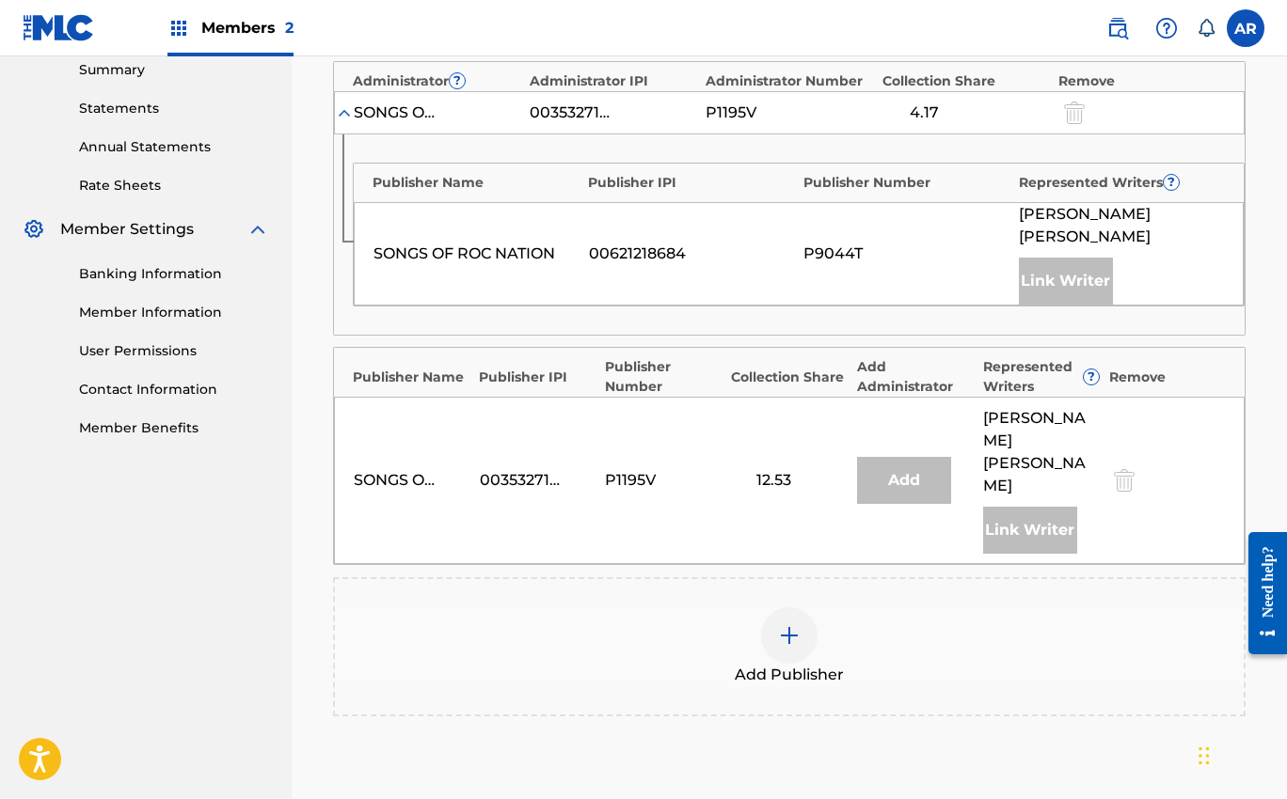
scroll to position [617, 0]
click at [533, 253] on div "SONGS OF ROC NATION" at bounding box center [476, 252] width 206 height 23
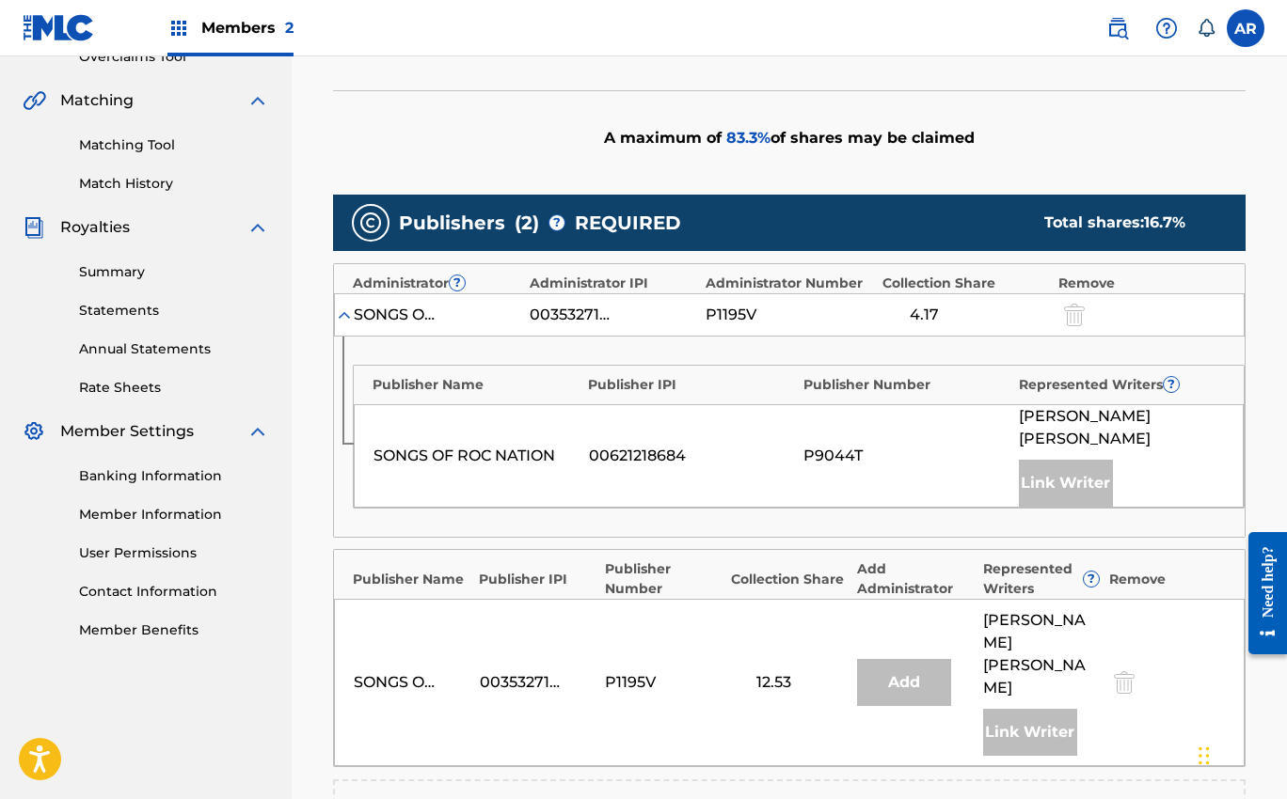
scroll to position [366, 0]
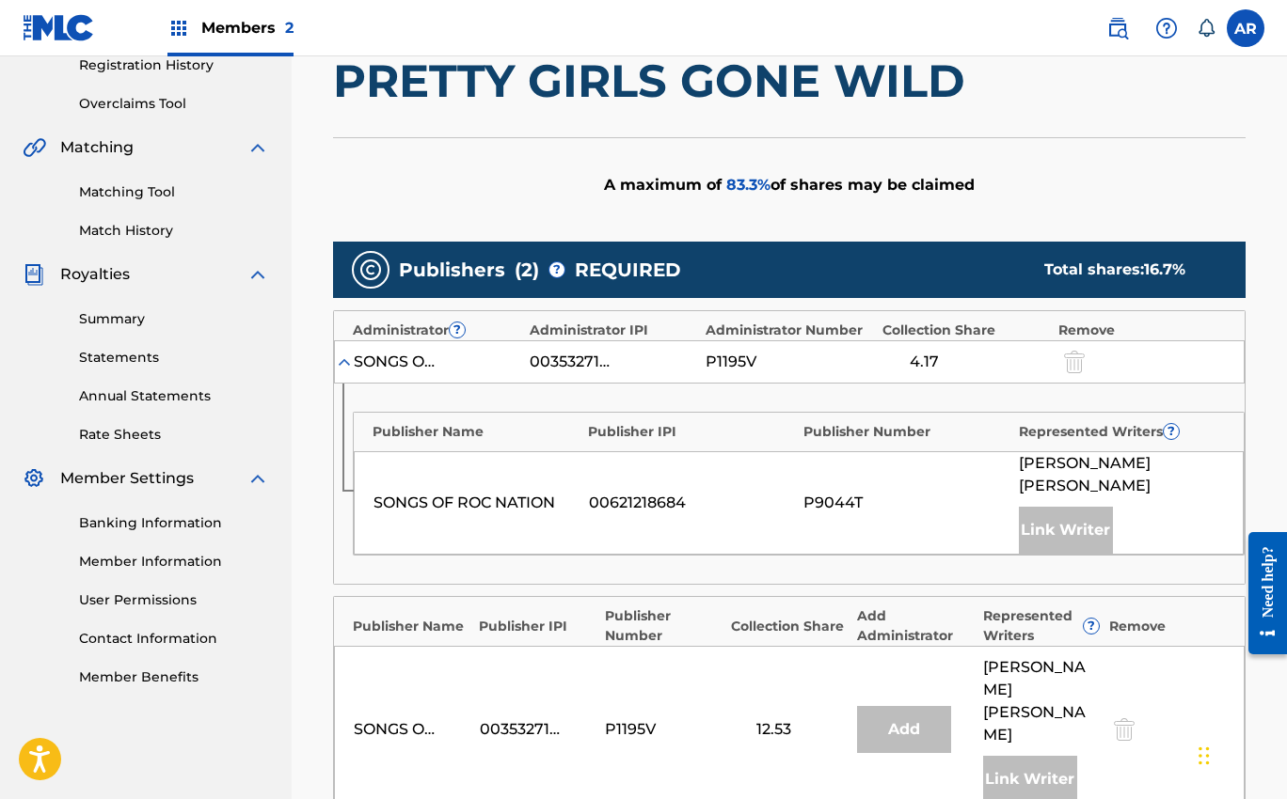
click at [520, 268] on span "( 2 )" at bounding box center [526, 270] width 24 height 28
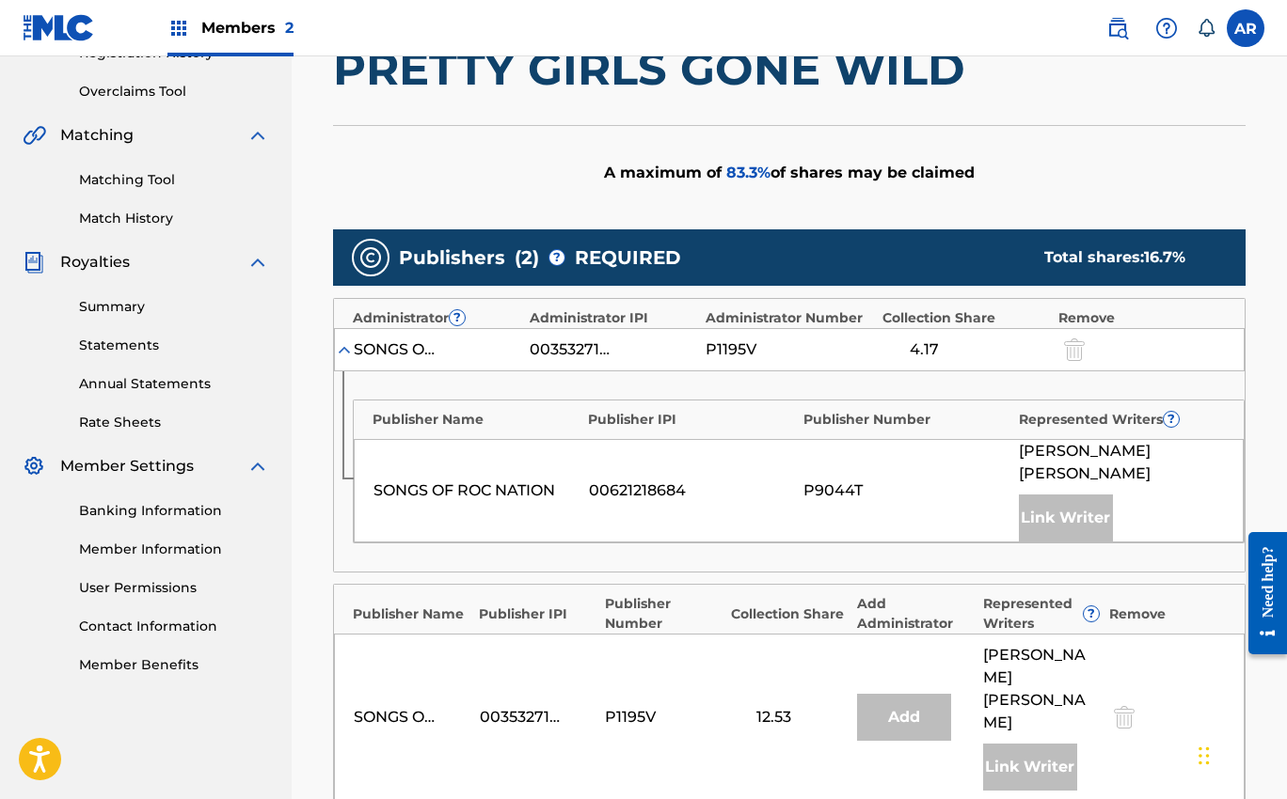
scroll to position [383, 0]
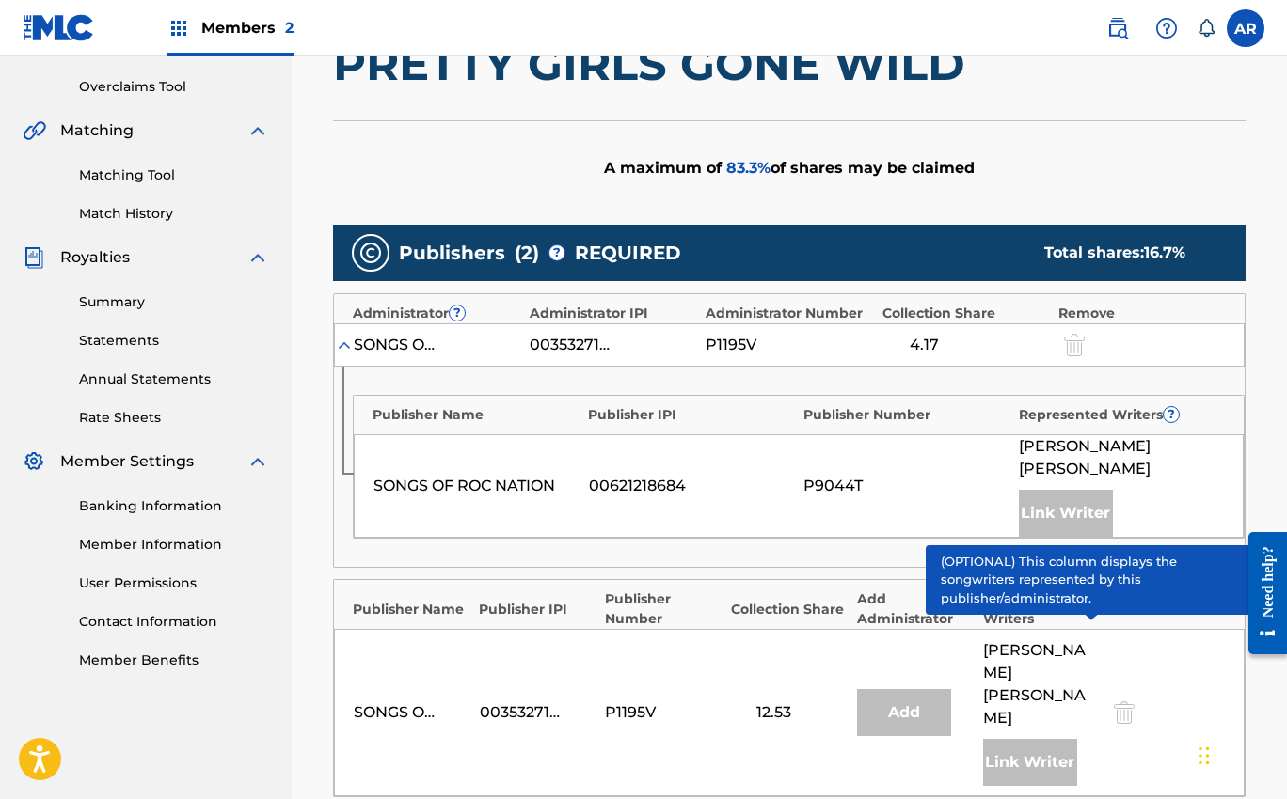
click at [1094, 602] on span "?" at bounding box center [1090, 609] width 15 height 15
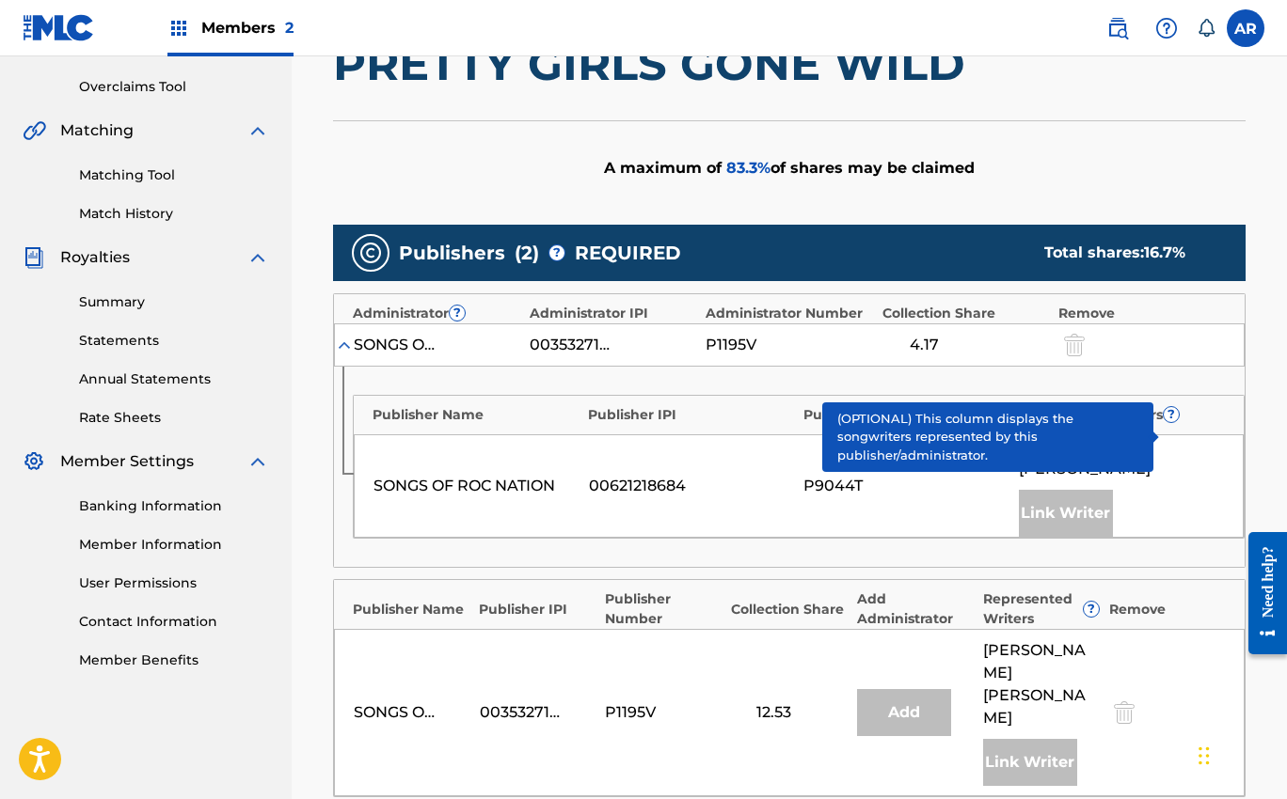
click at [1168, 417] on span "?" at bounding box center [1170, 414] width 15 height 15
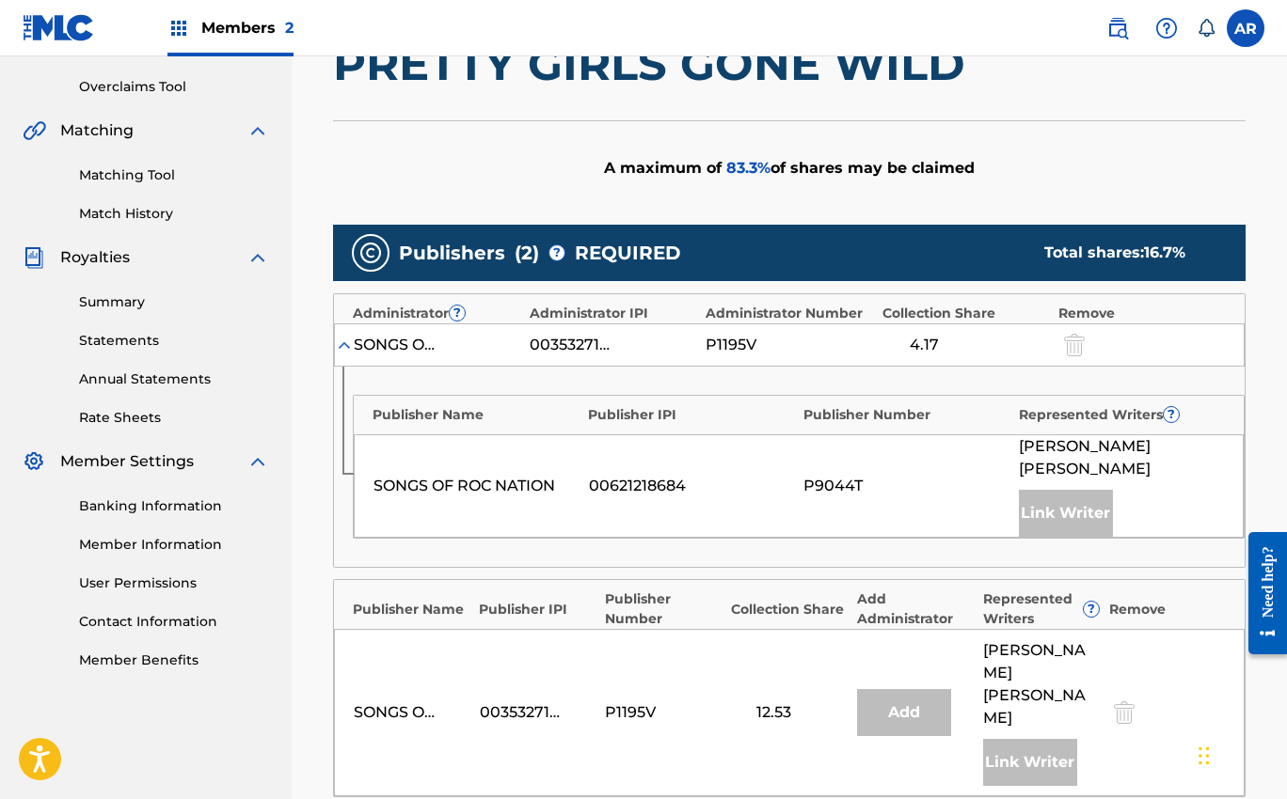
click at [1153, 237] on div "Publishers ( 2 ) ? REQUIRED Total shares: 16.7 %" at bounding box center [789, 253] width 912 height 56
click at [339, 340] on img at bounding box center [344, 345] width 19 height 19
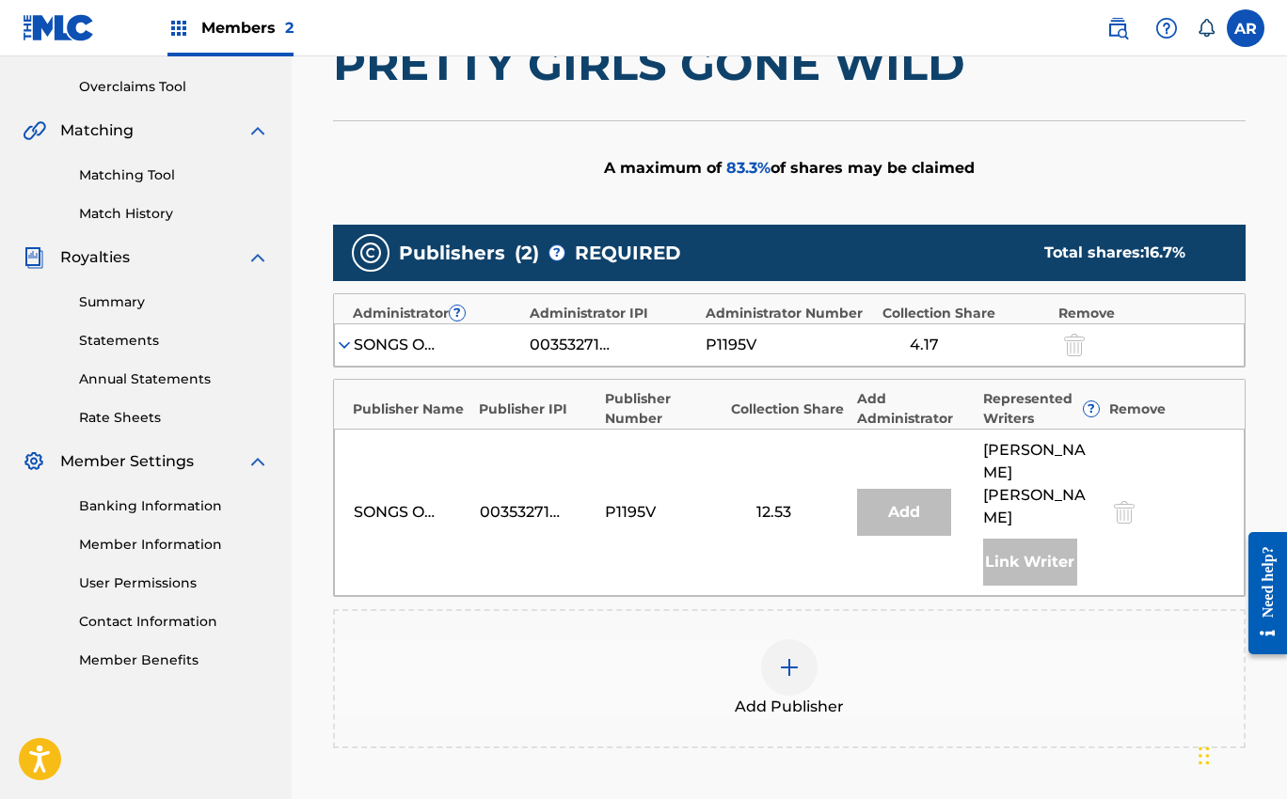
click at [798, 656] on img at bounding box center [789, 667] width 23 height 23
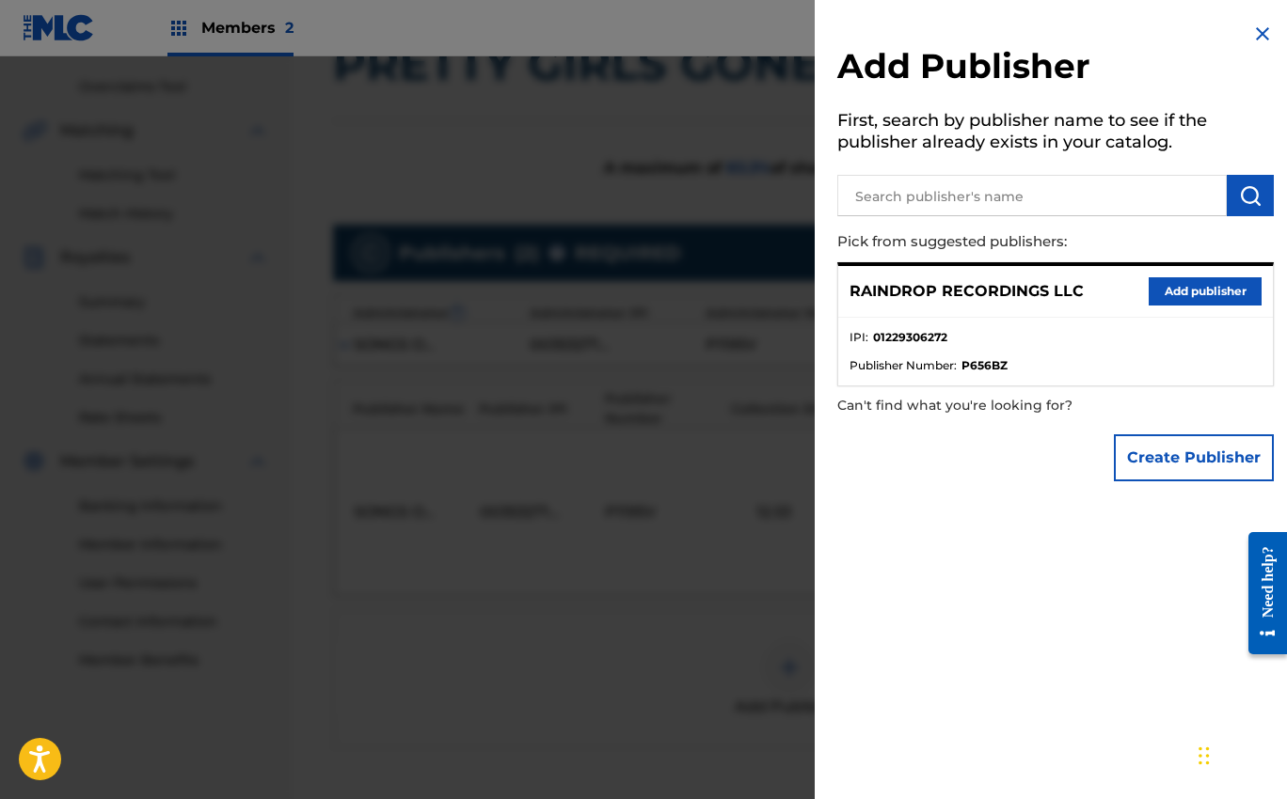
click at [1177, 290] on button "Add publisher" at bounding box center [1204, 291] width 113 height 28
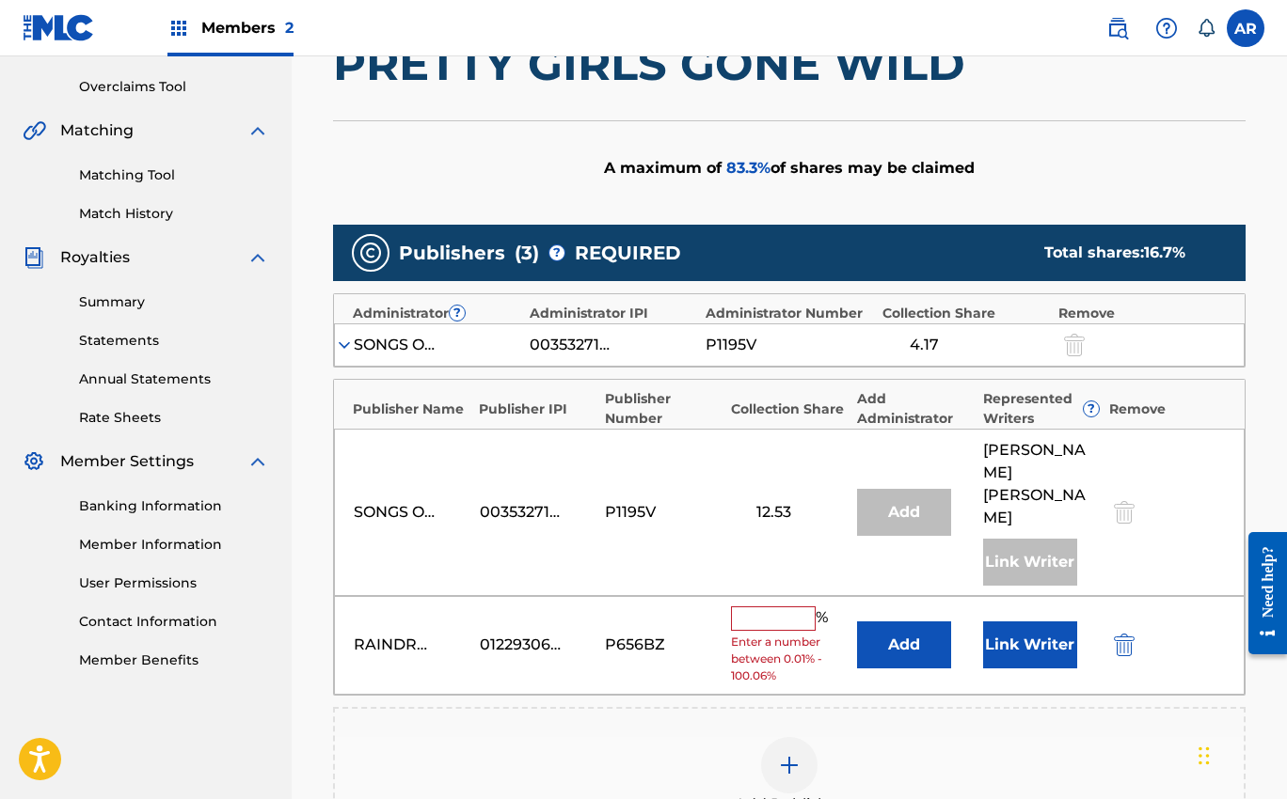
click at [788, 607] on input "text" at bounding box center [773, 619] width 85 height 24
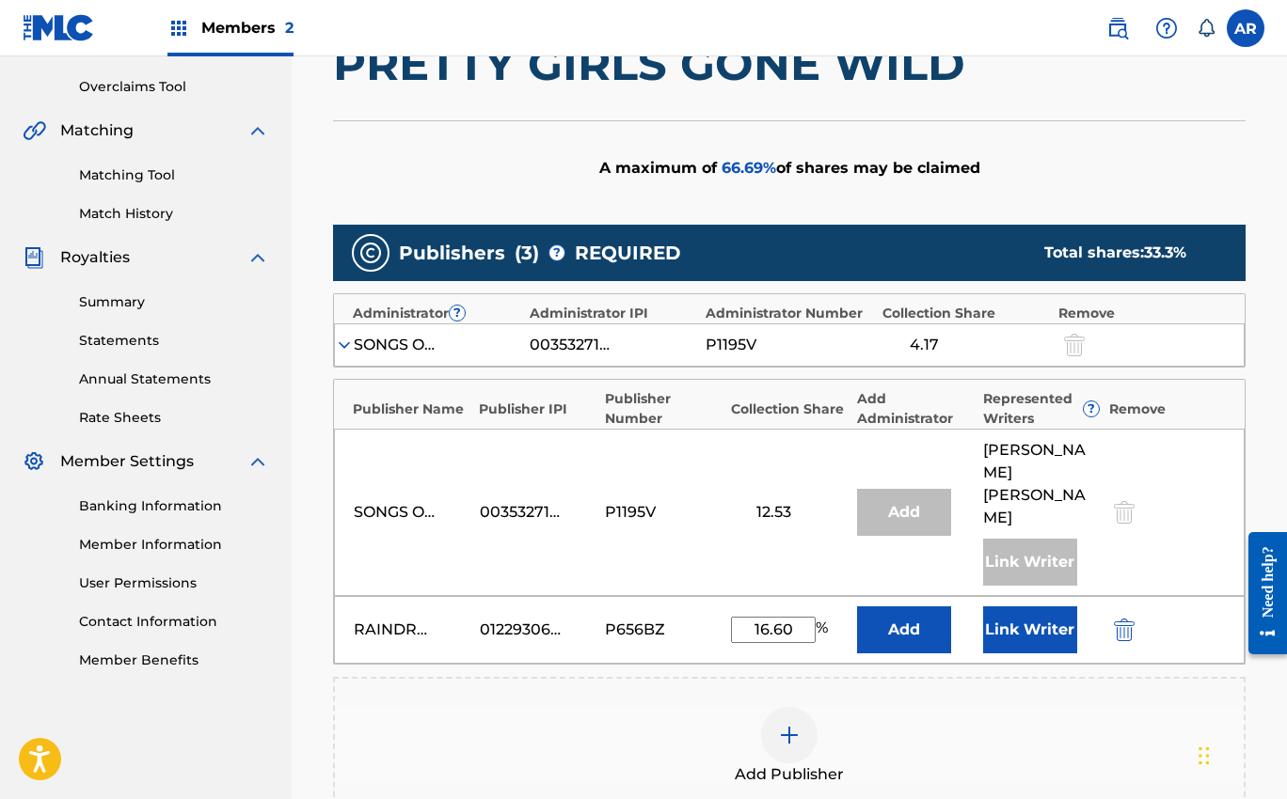
type input "16.60"
click at [1017, 609] on button "Link Writer" at bounding box center [1030, 630] width 94 height 47
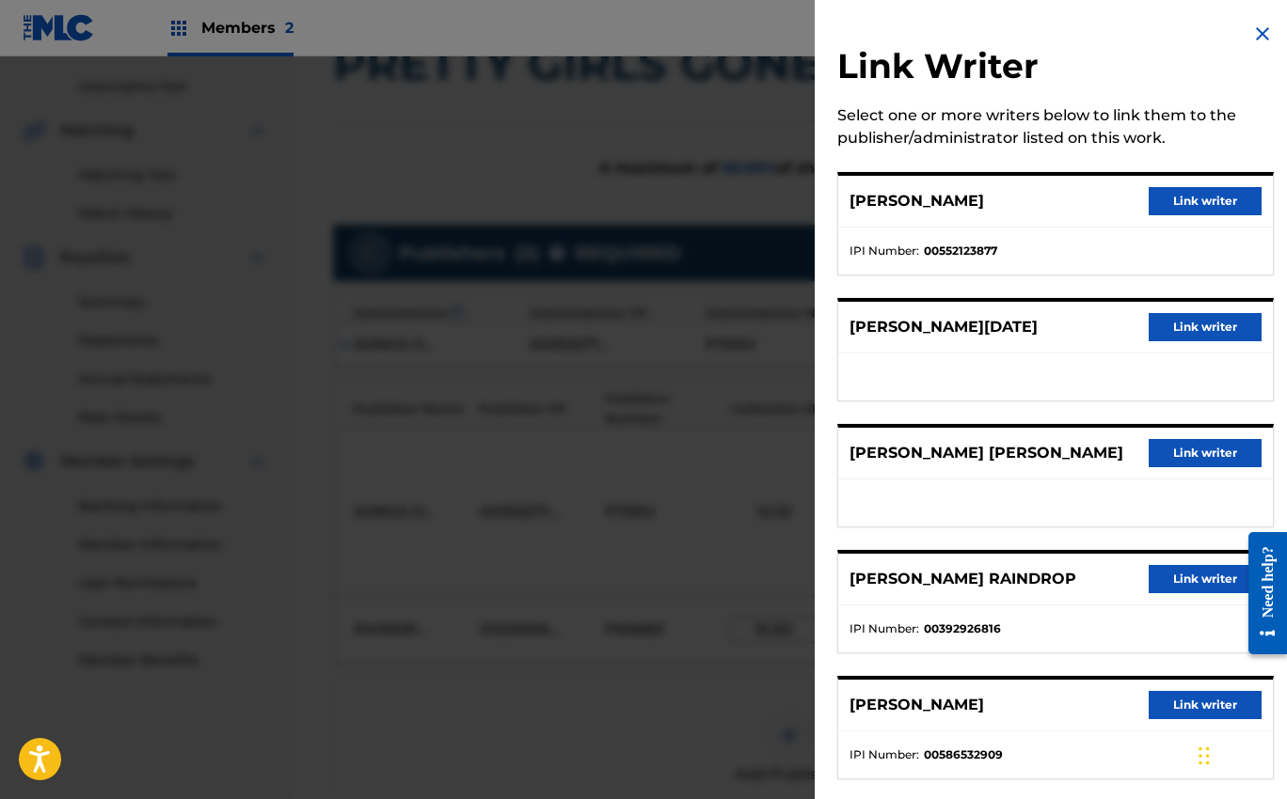
scroll to position [25, 0]
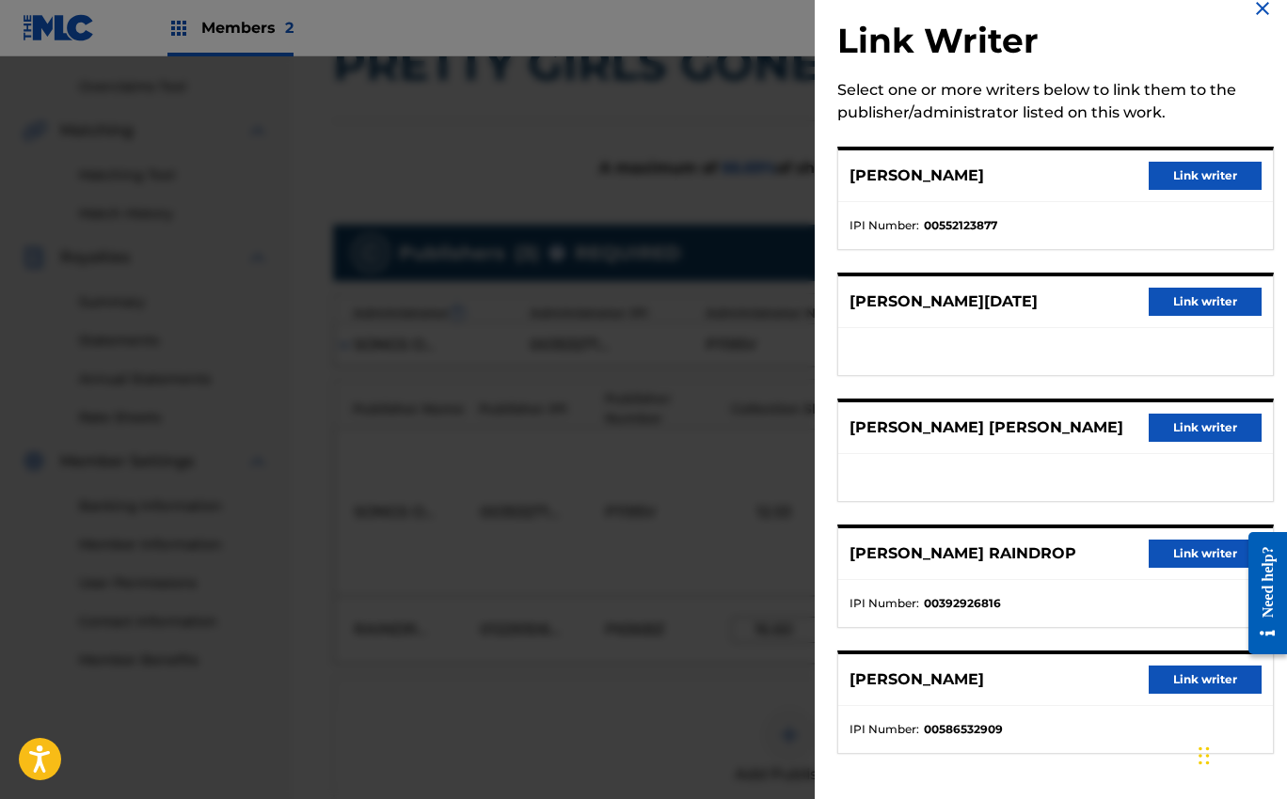
click at [1169, 550] on button "Link writer" at bounding box center [1204, 554] width 113 height 28
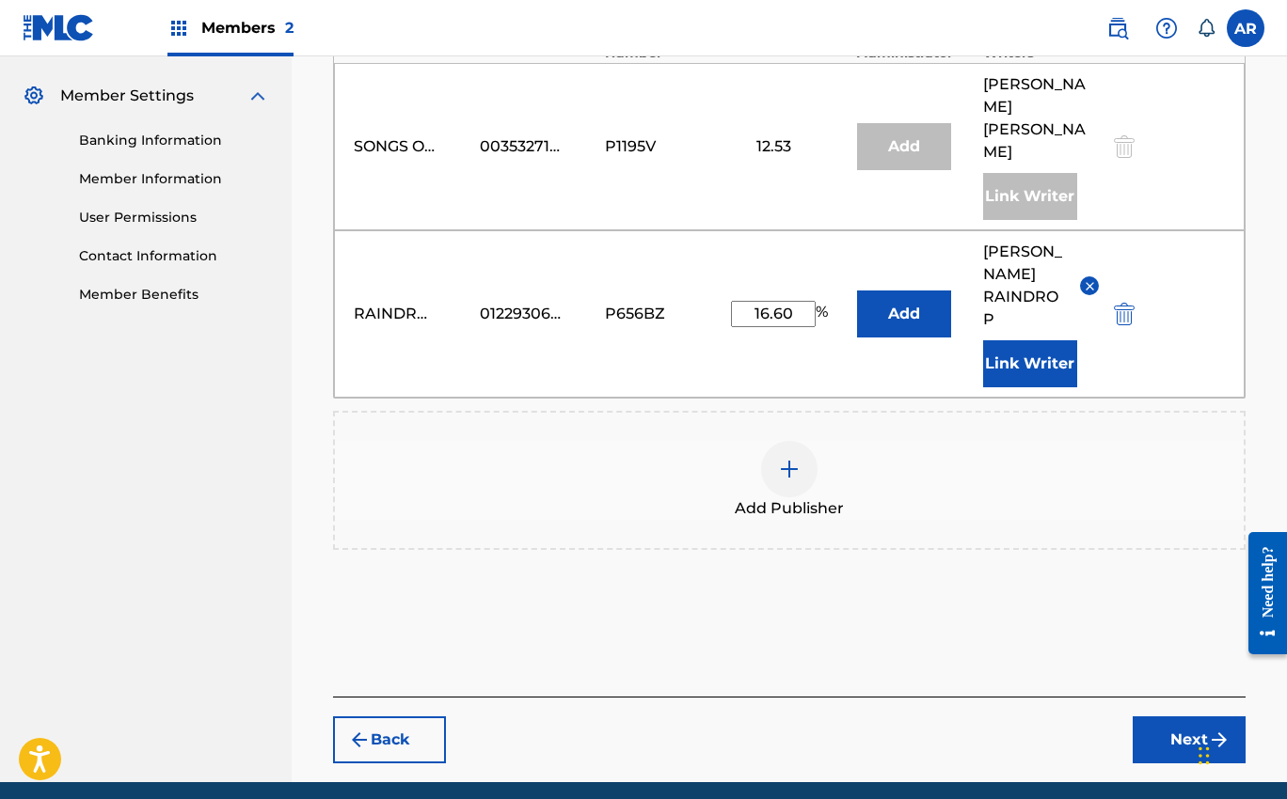
scroll to position [799, 0]
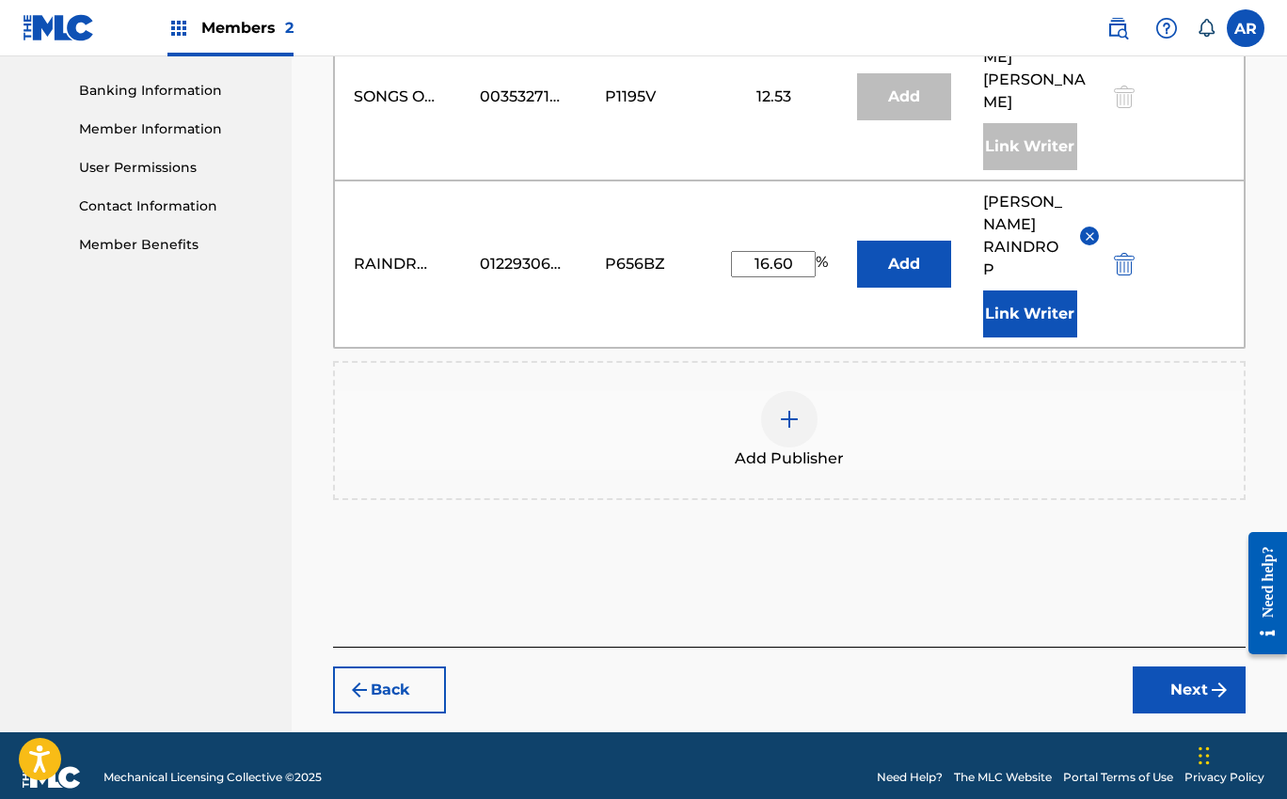
click at [1180, 667] on button "Next" at bounding box center [1188, 690] width 113 height 47
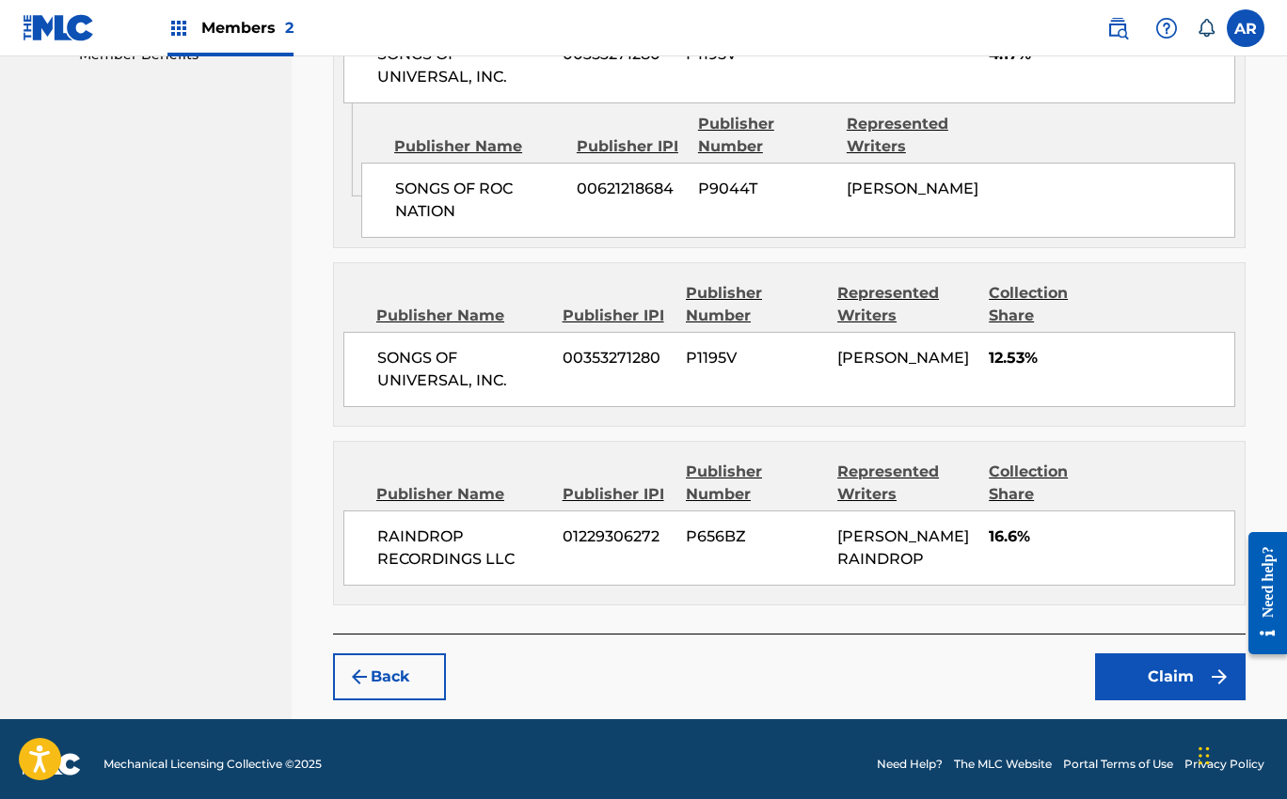
scroll to position [1039, 0]
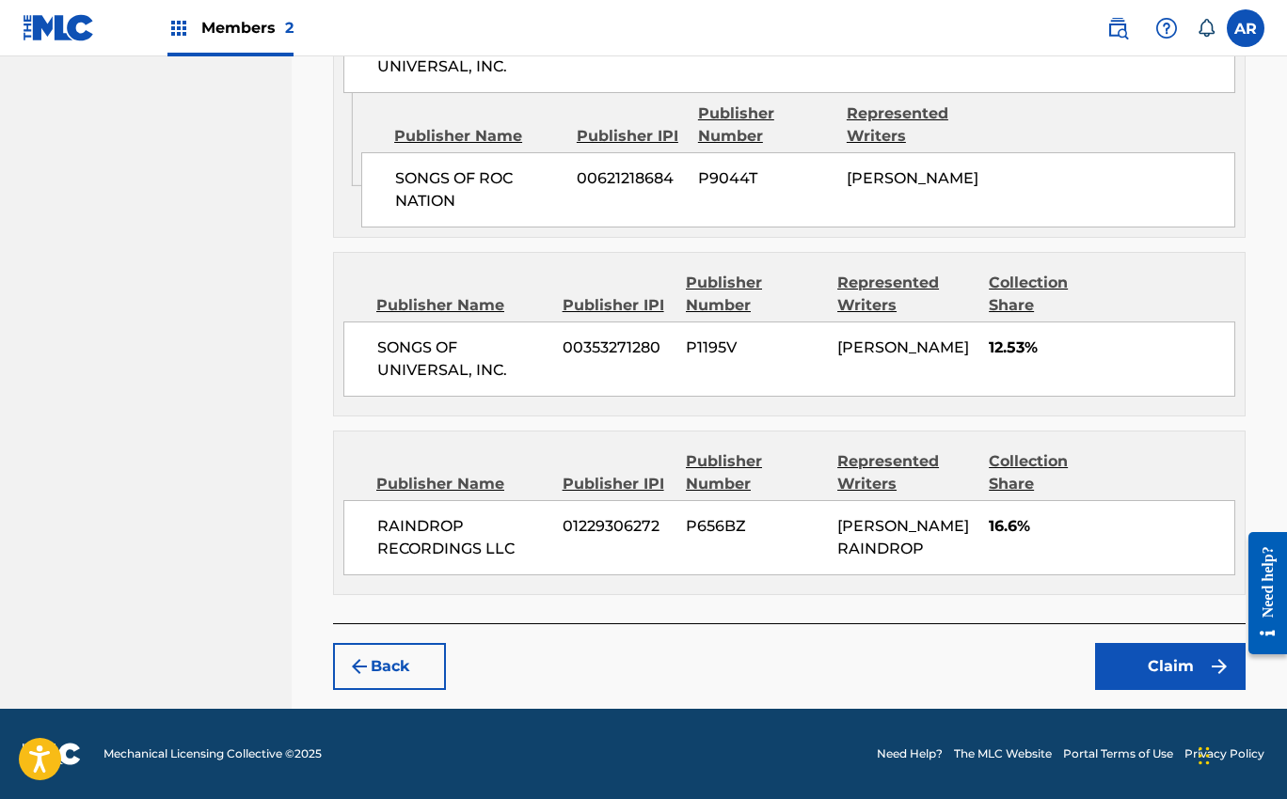
click at [1148, 687] on button "Claim" at bounding box center [1170, 666] width 150 height 47
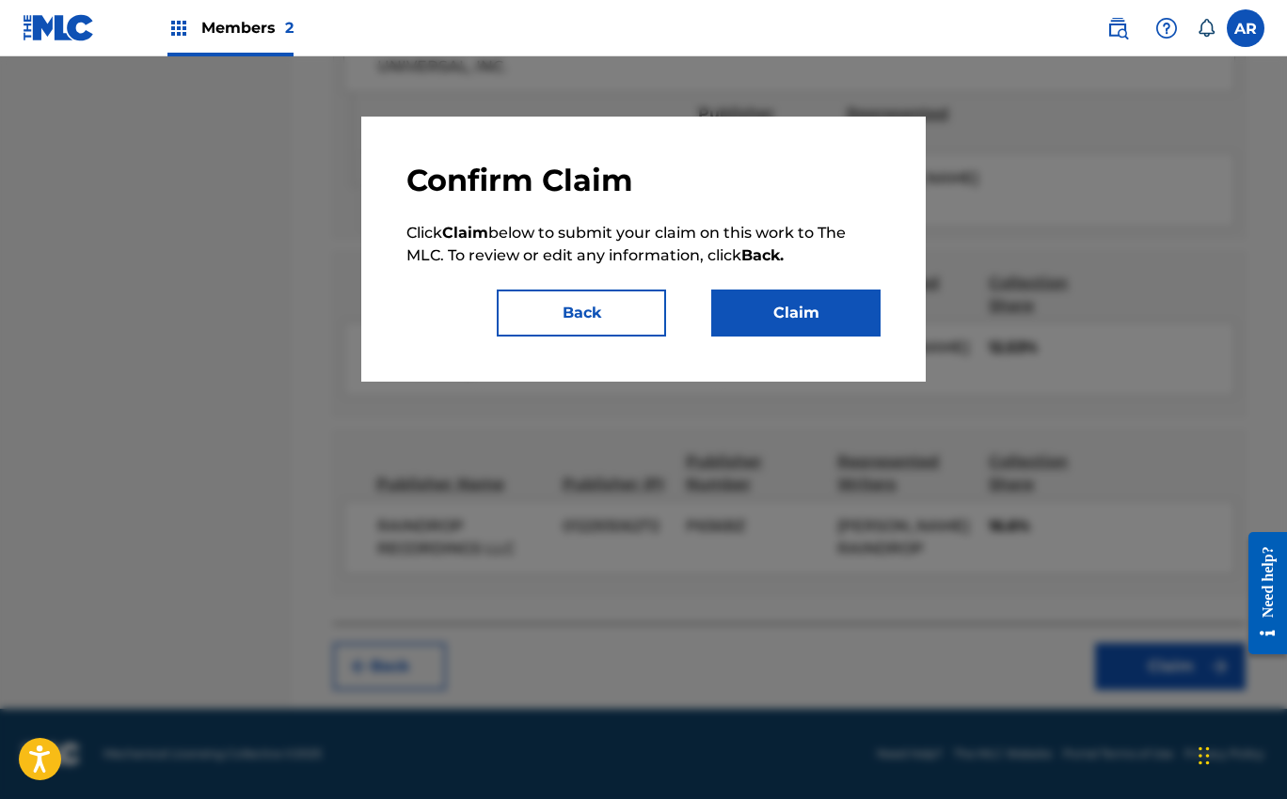
click at [833, 315] on button "Claim" at bounding box center [795, 313] width 169 height 47
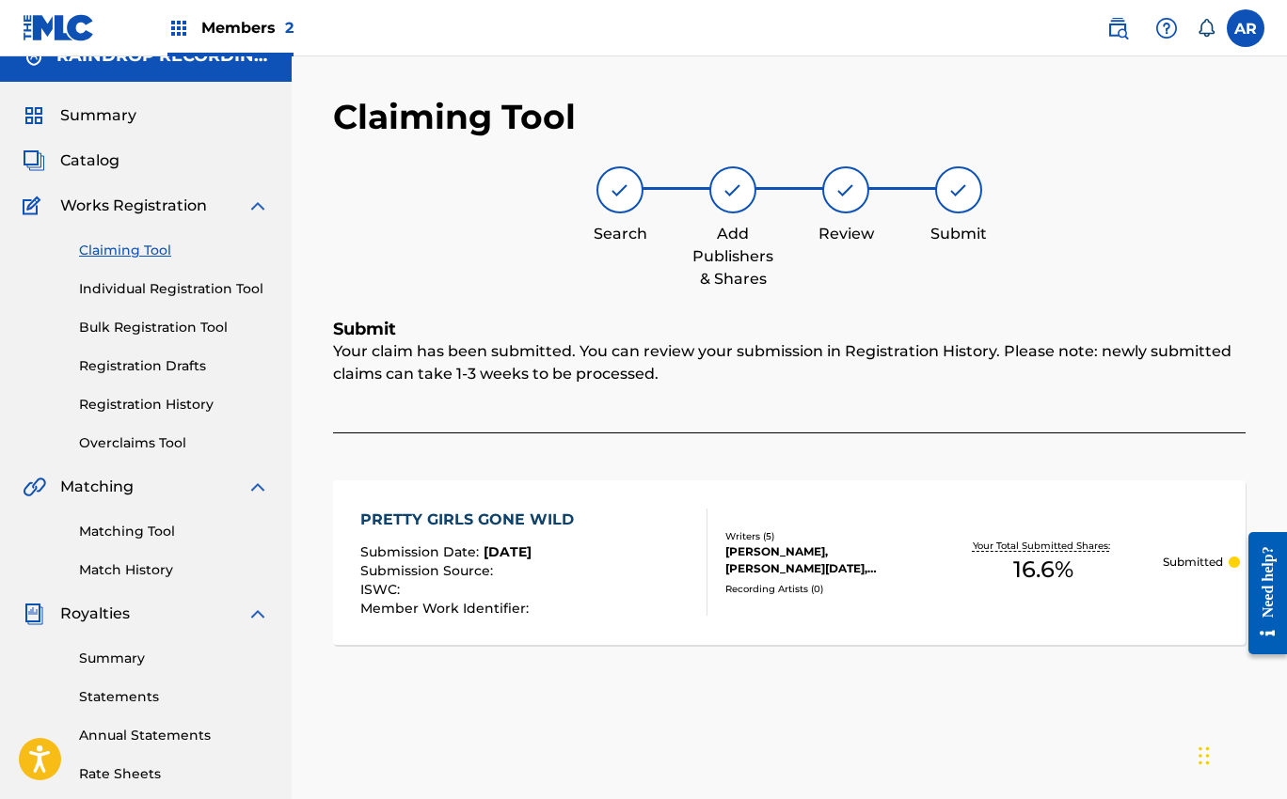
scroll to position [0, 0]
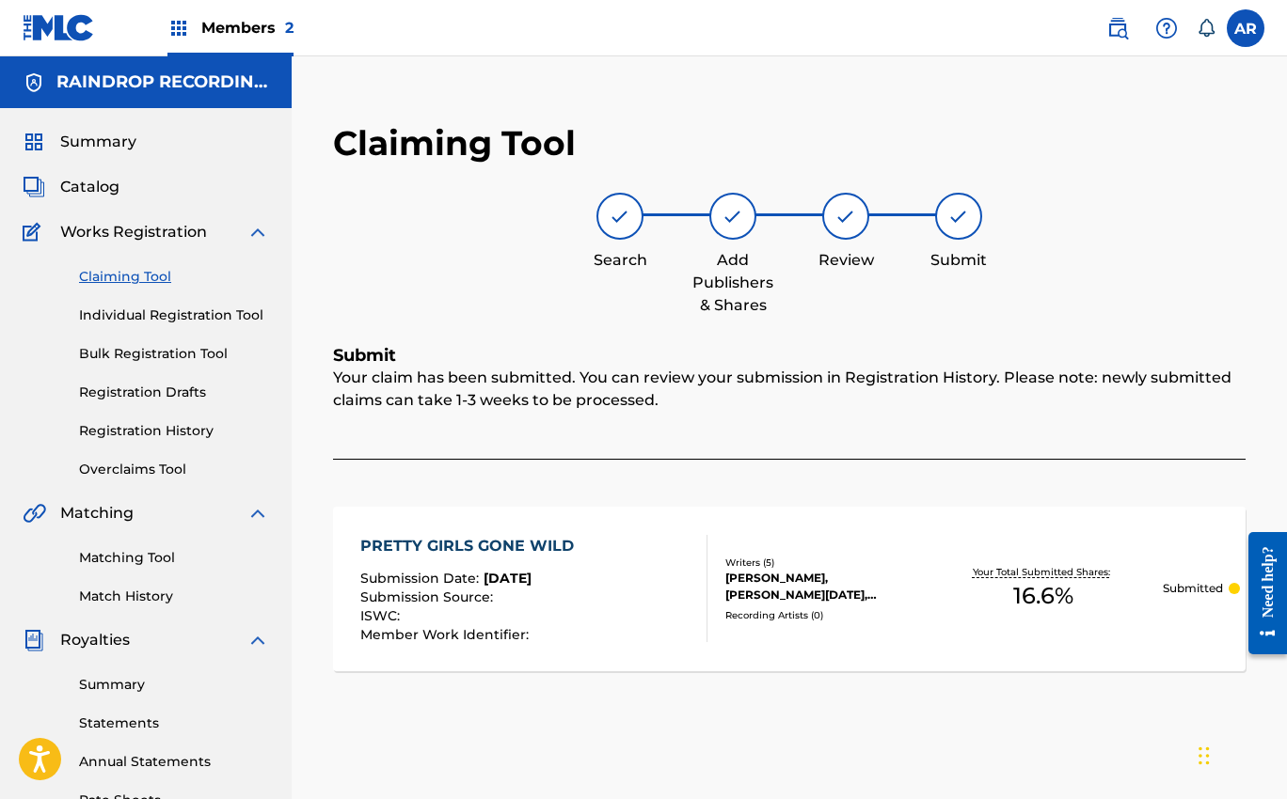
click at [105, 184] on span "Catalog" at bounding box center [89, 187] width 59 height 23
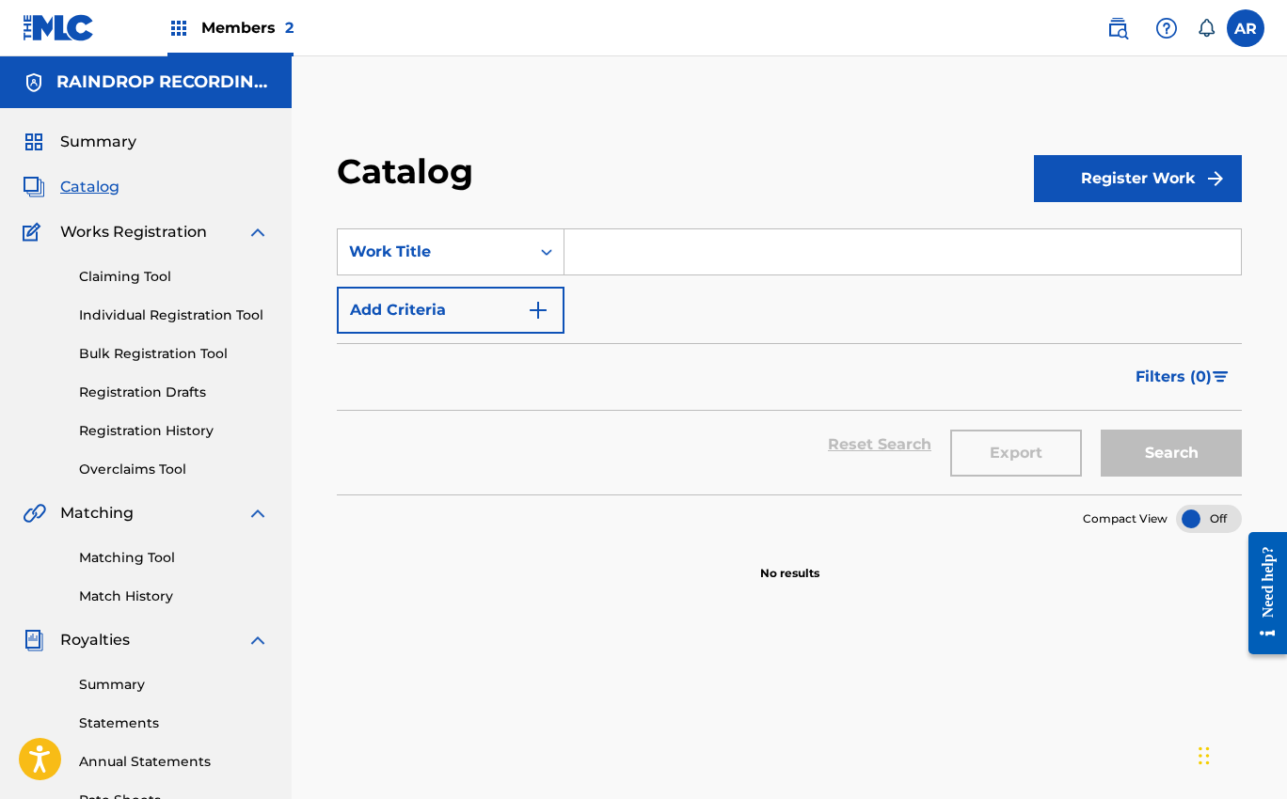
click at [98, 150] on span "Summary" at bounding box center [98, 142] width 76 height 23
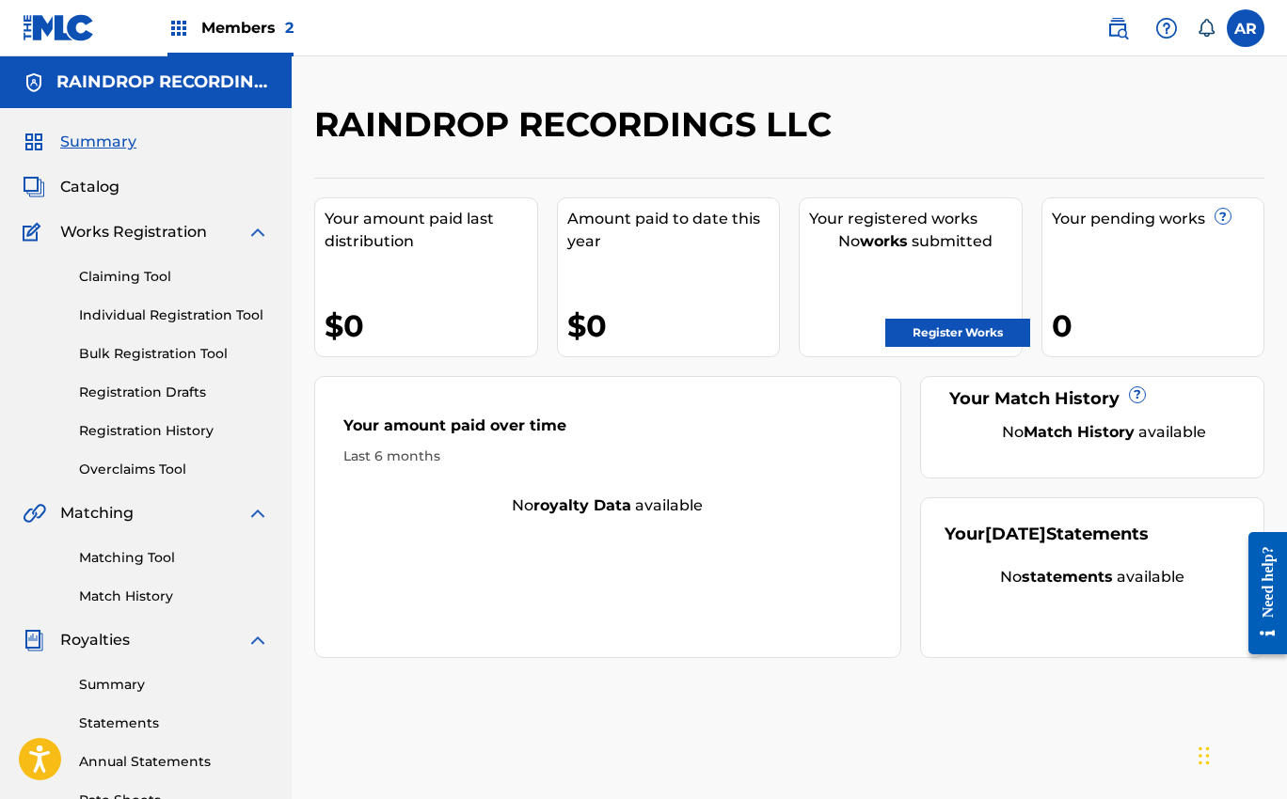
click at [158, 196] on div "Catalog" at bounding box center [146, 187] width 246 height 23
click at [93, 184] on span "Catalog" at bounding box center [89, 187] width 59 height 23
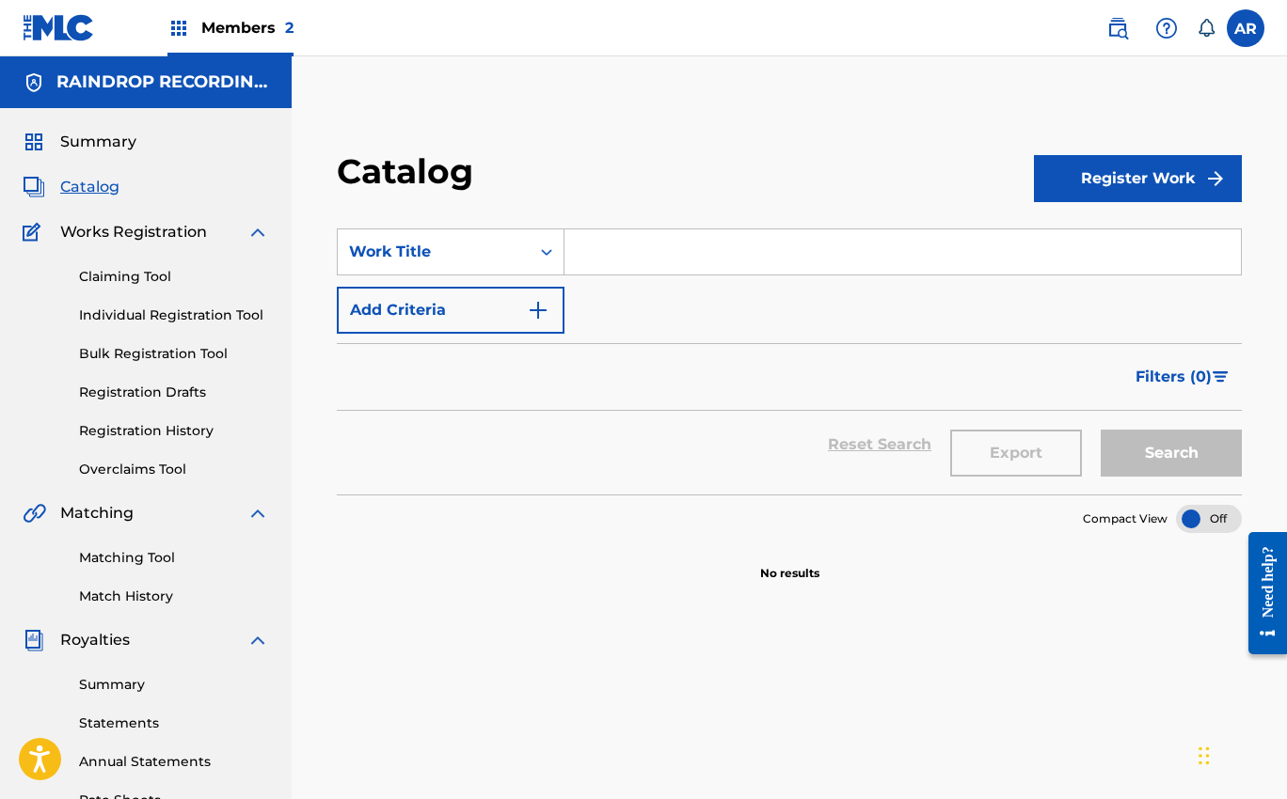
click at [149, 429] on link "Registration History" at bounding box center [174, 431] width 190 height 20
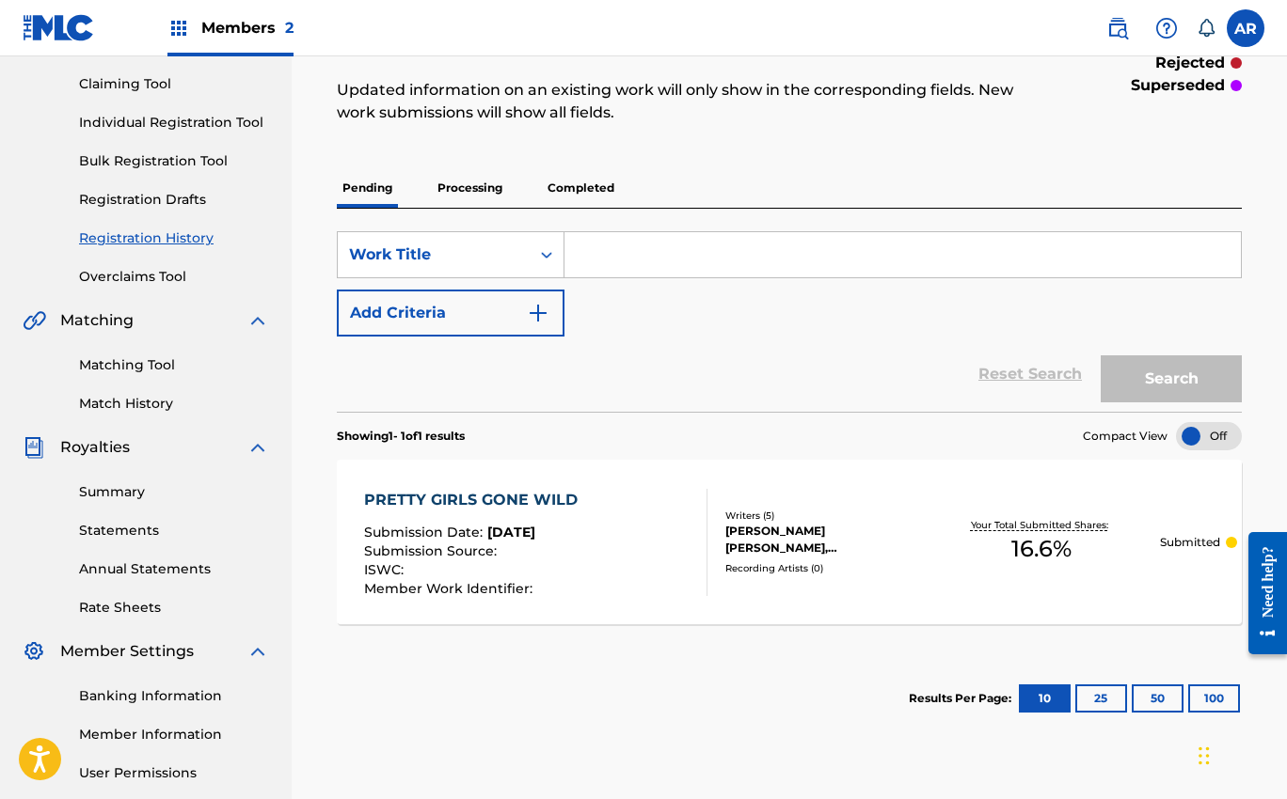
scroll to position [196, 0]
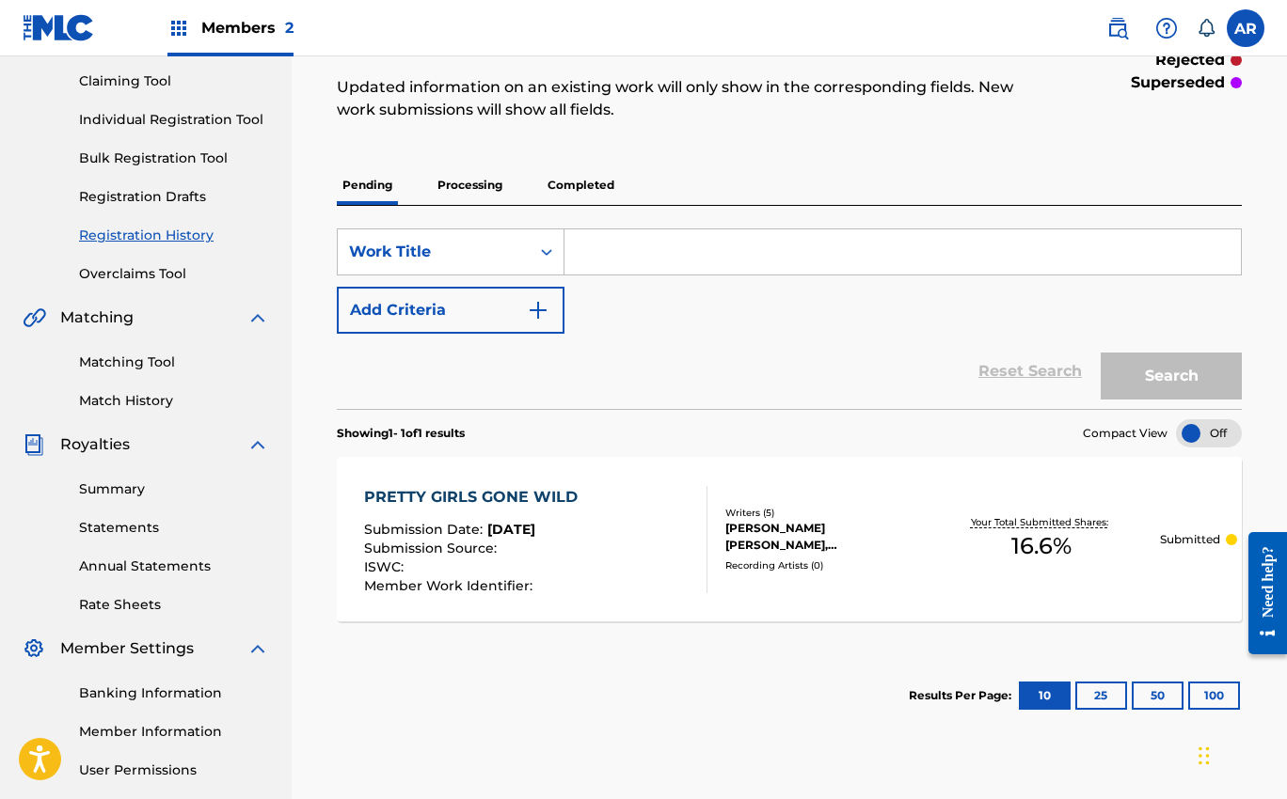
click at [901, 559] on div "Recording Artists ( 0 )" at bounding box center [823, 566] width 197 height 14
